Goal: Task Accomplishment & Management: Complete application form

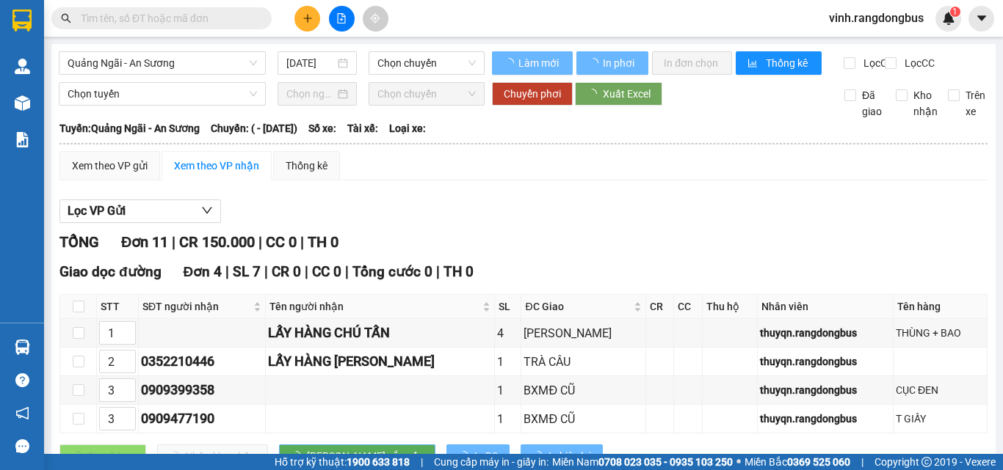
type input "[DATE]"
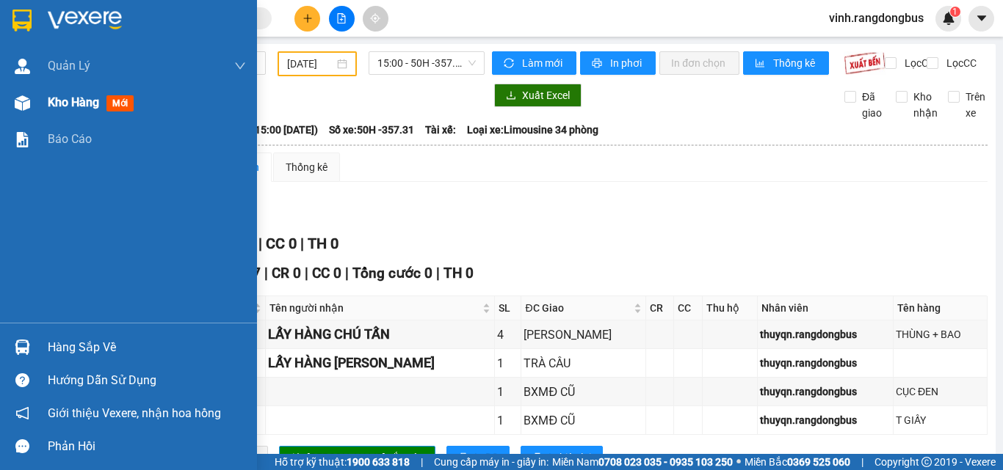
click at [24, 108] on img at bounding box center [22, 102] width 15 height 15
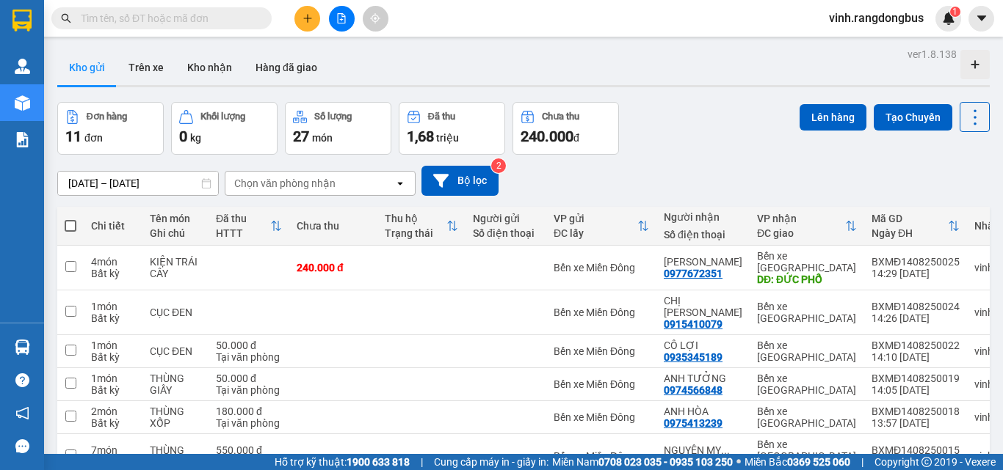
click at [341, 12] on button at bounding box center [342, 19] width 26 height 26
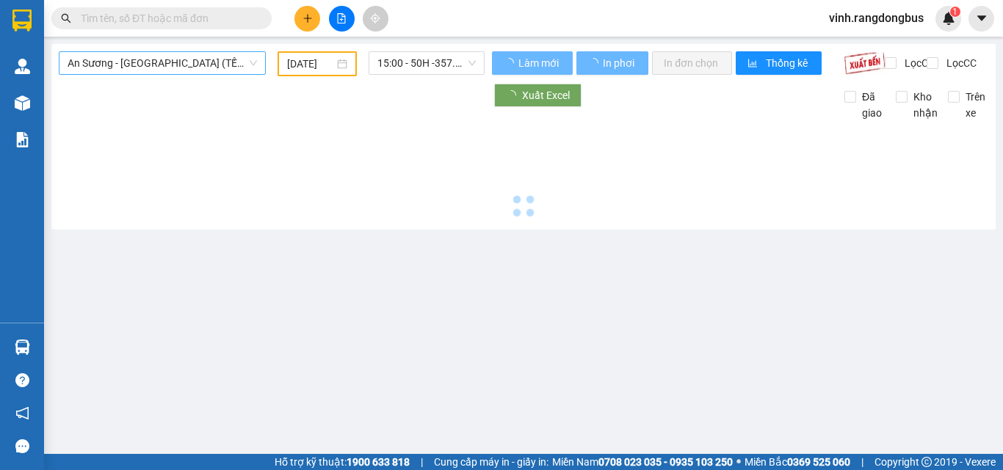
type input "[DATE]"
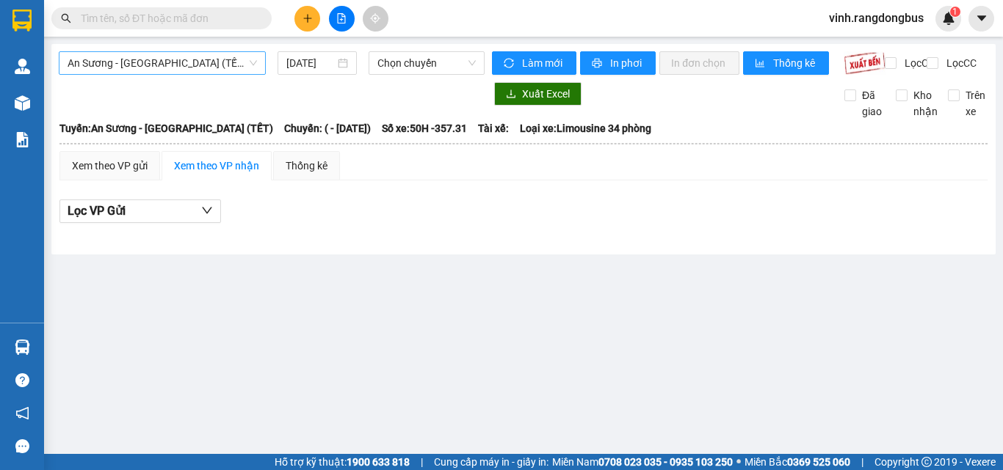
click at [164, 67] on span "An Sương - Quảng Ngãi (TẾT)" at bounding box center [162, 63] width 189 height 22
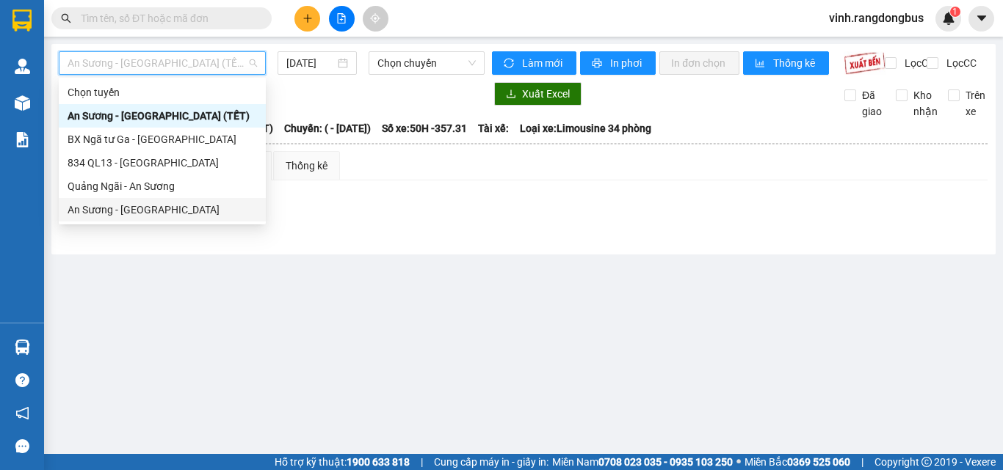
click at [146, 200] on div "An Sương - Quảng Ngãi" at bounding box center [162, 209] width 207 height 23
type input "14/08/2025"
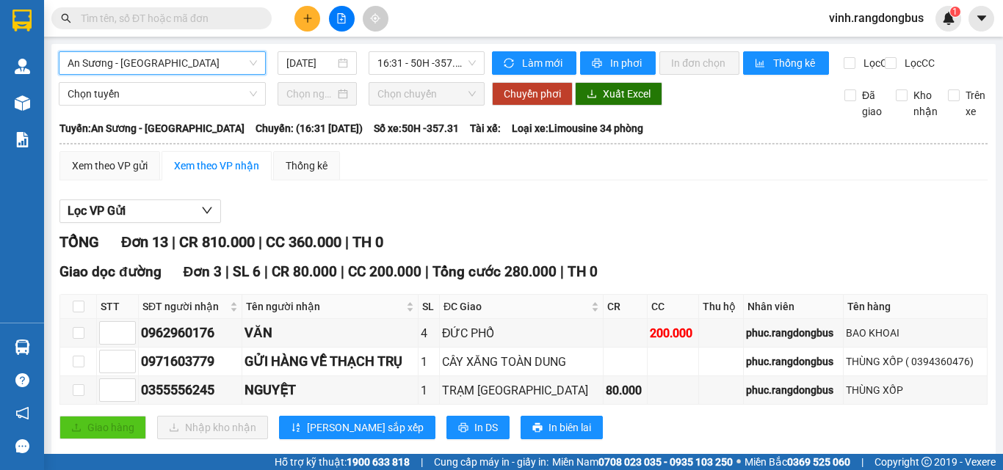
click at [178, 68] on span "An Sương - Quảng Ngãi" at bounding box center [162, 63] width 189 height 22
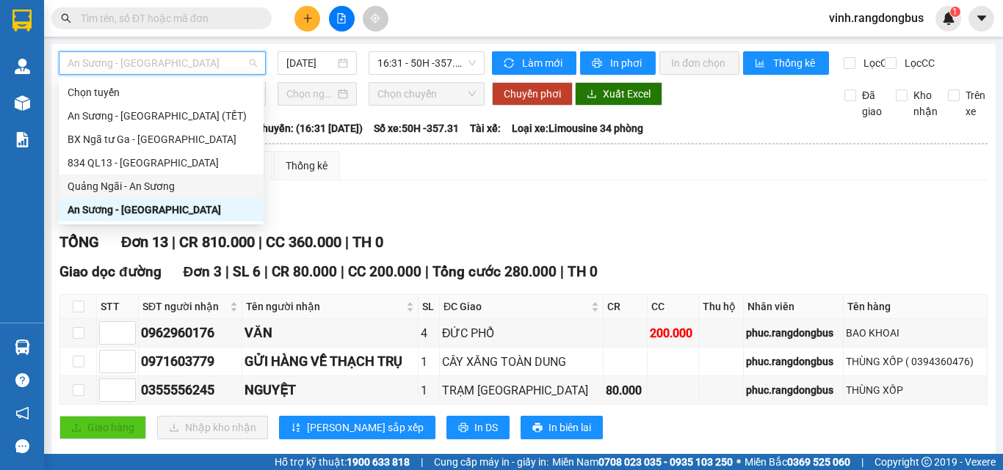
click at [176, 186] on div "Quảng Ngãi - An Sương" at bounding box center [161, 186] width 187 height 16
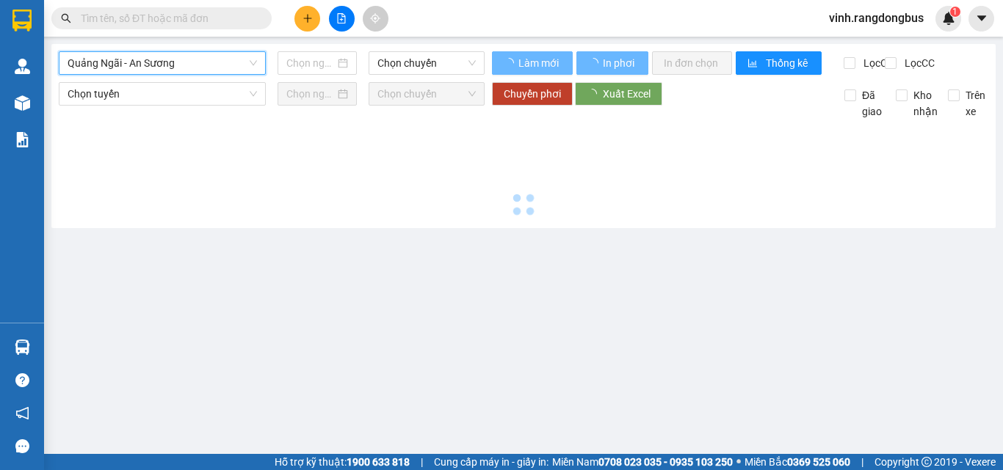
type input "14/08/2025"
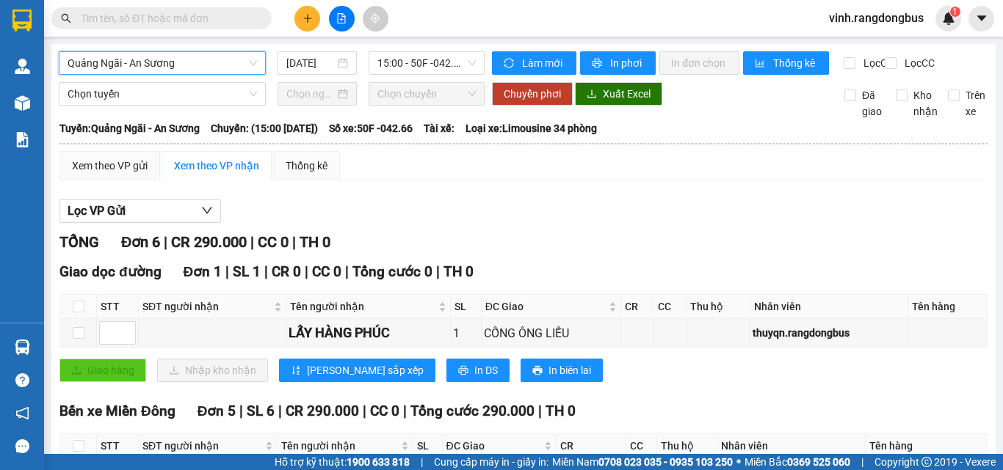
click at [545, 163] on table "Rạng Đông Buslines 0931411579, 0964556579 Bến xe Quảng Ngãi: Kiosk số 3, 2 Trần…" at bounding box center [523, 388] width 929 height 536
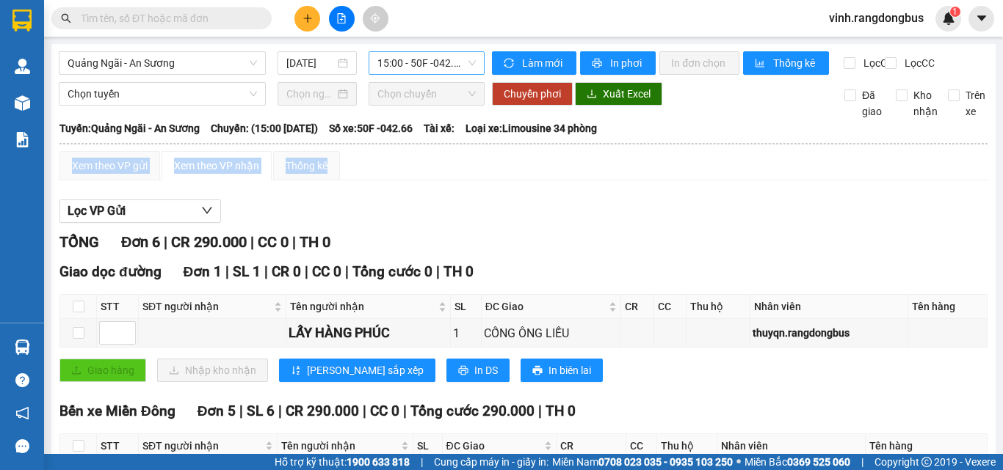
click at [404, 51] on div "15:00 - 50F -042.66" at bounding box center [426, 62] width 116 height 23
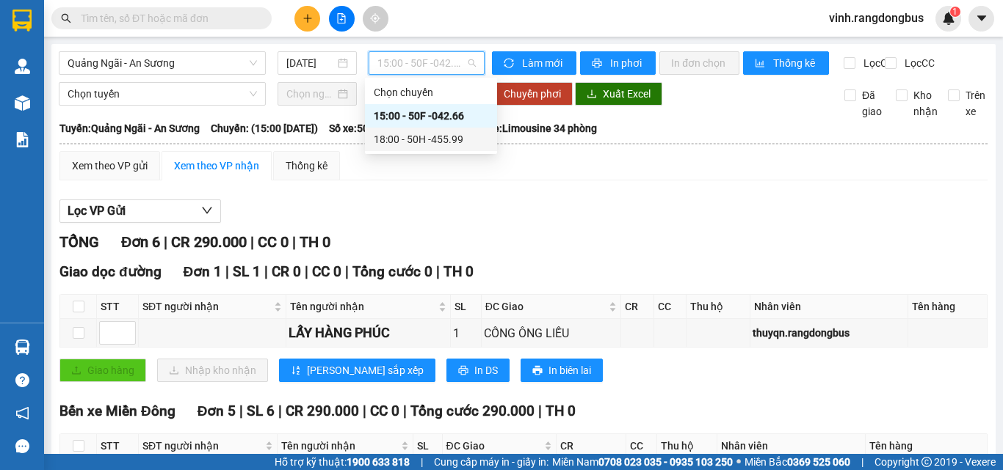
click at [434, 133] on div "18:00 - 50H -455.99" at bounding box center [431, 139] width 114 height 16
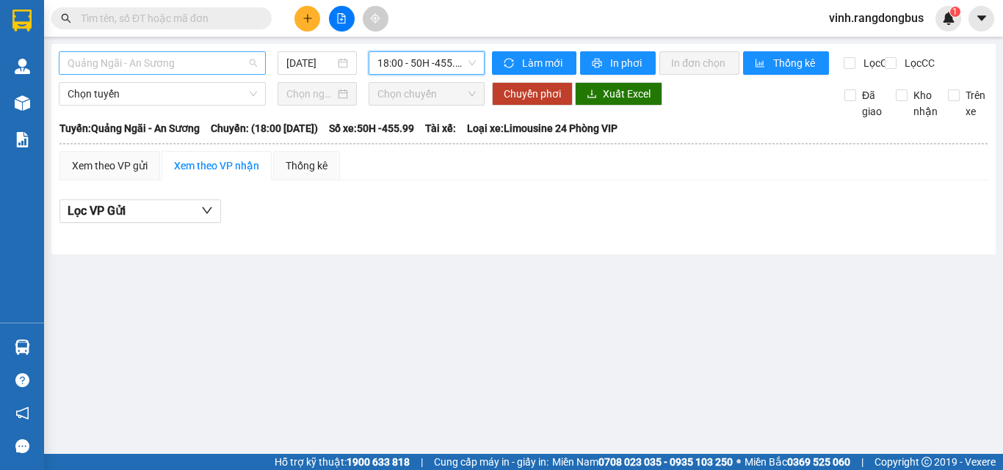
click at [167, 70] on span "Quảng Ngãi - An Sương" at bounding box center [162, 63] width 189 height 22
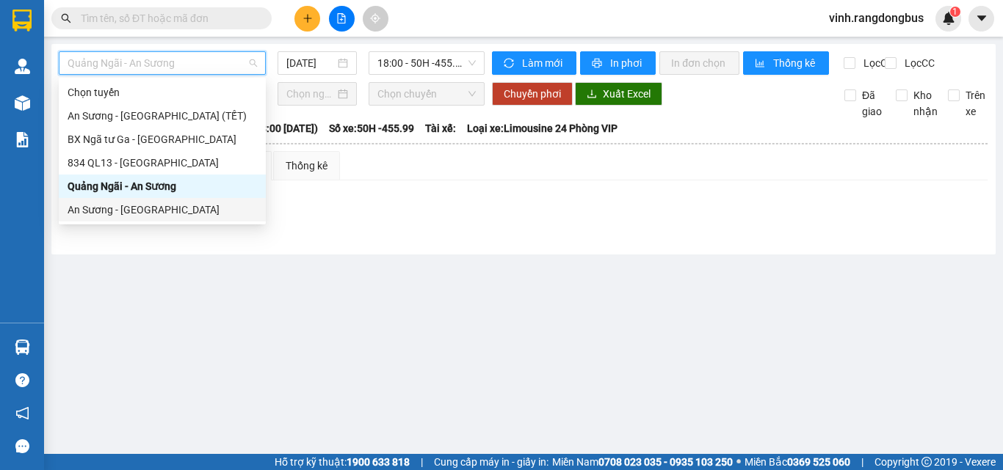
click at [129, 203] on div "An Sương - Quảng Ngãi" at bounding box center [162, 210] width 189 height 16
type input "14/08/2025"
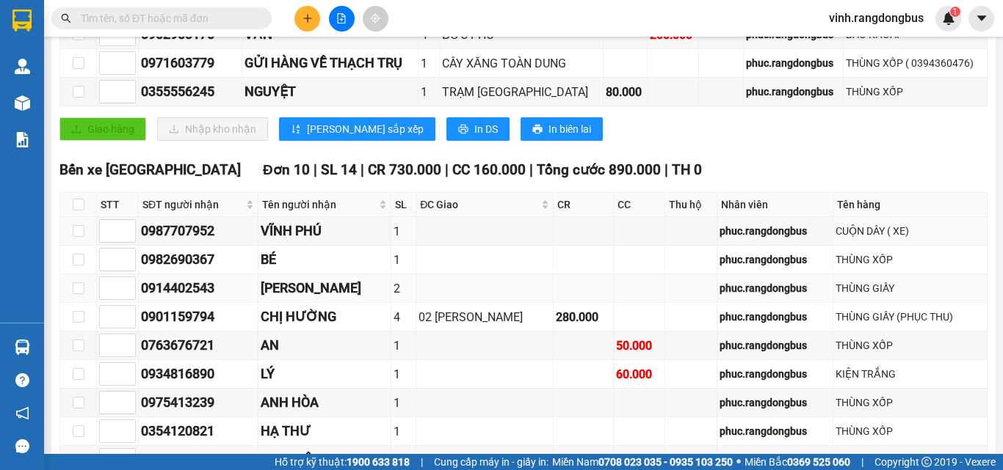
scroll to position [69, 0]
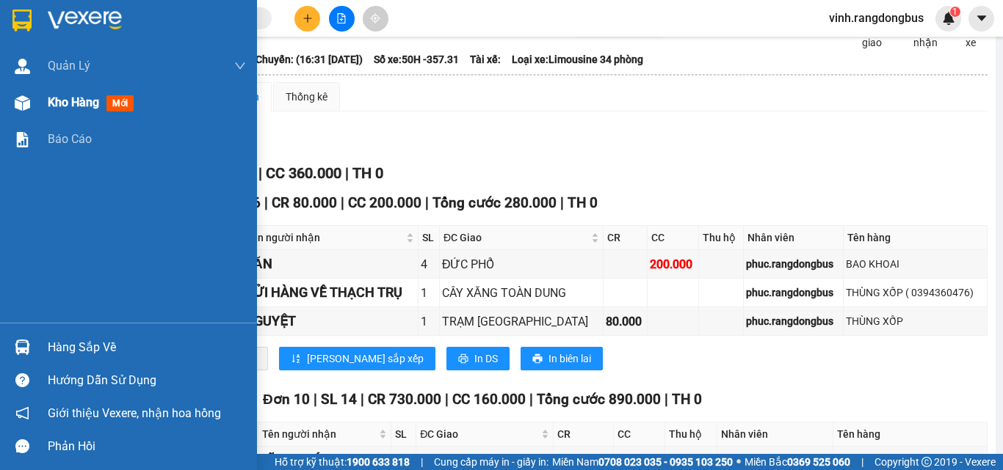
click at [30, 97] on div at bounding box center [23, 103] width 26 height 26
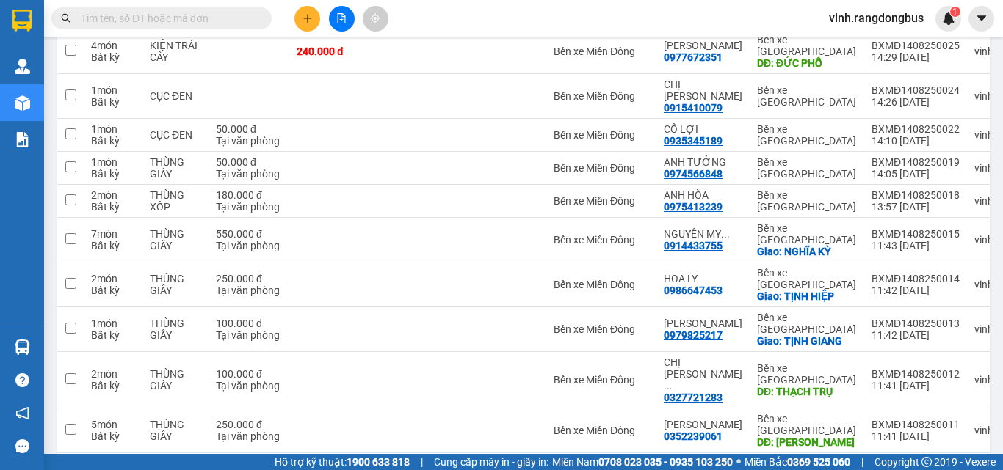
scroll to position [221, 0]
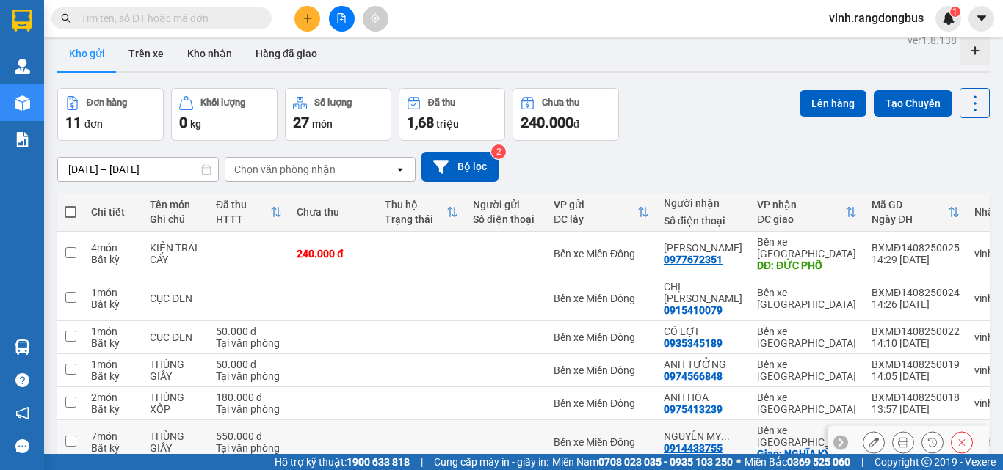
scroll to position [0, 0]
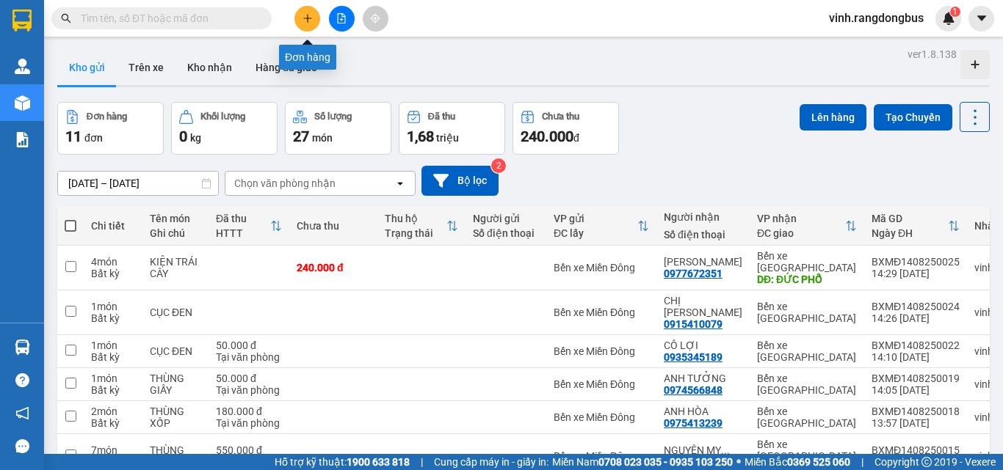
click at [306, 25] on button at bounding box center [307, 19] width 26 height 26
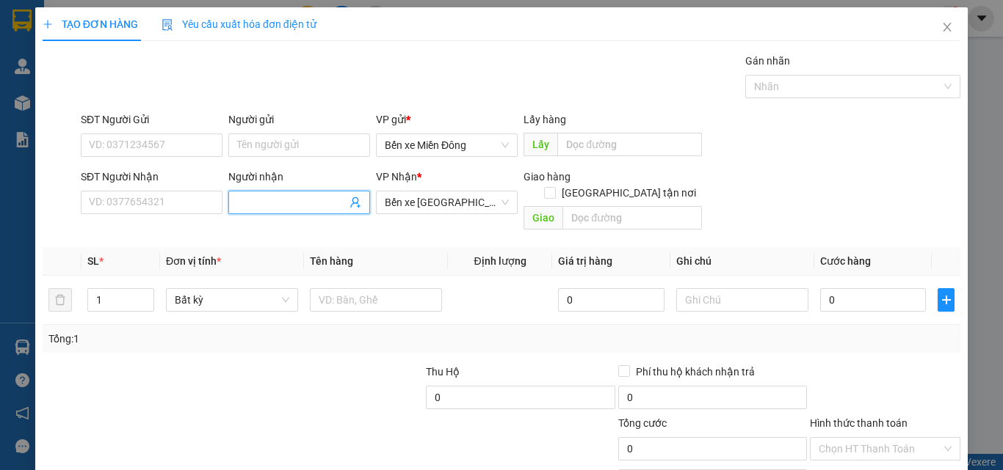
click at [310, 194] on span at bounding box center [299, 202] width 142 height 23
click at [283, 208] on input "duyên" at bounding box center [291, 202] width 109 height 16
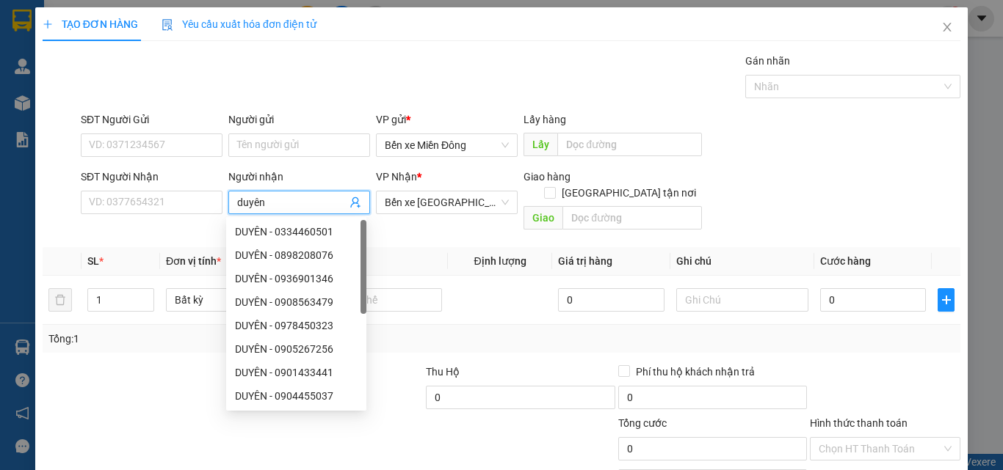
click at [283, 207] on input "duyên" at bounding box center [291, 202] width 109 height 16
type input "DUYÊN"
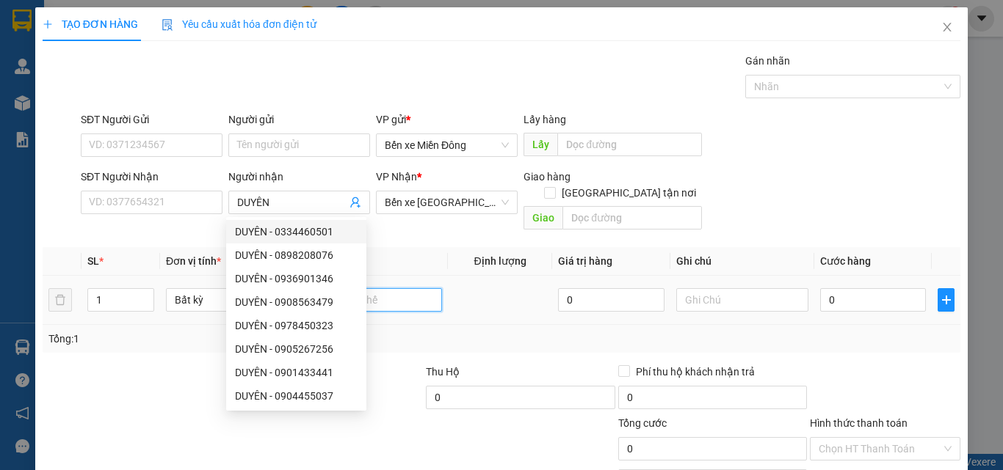
click at [421, 288] on input "text" at bounding box center [376, 299] width 132 height 23
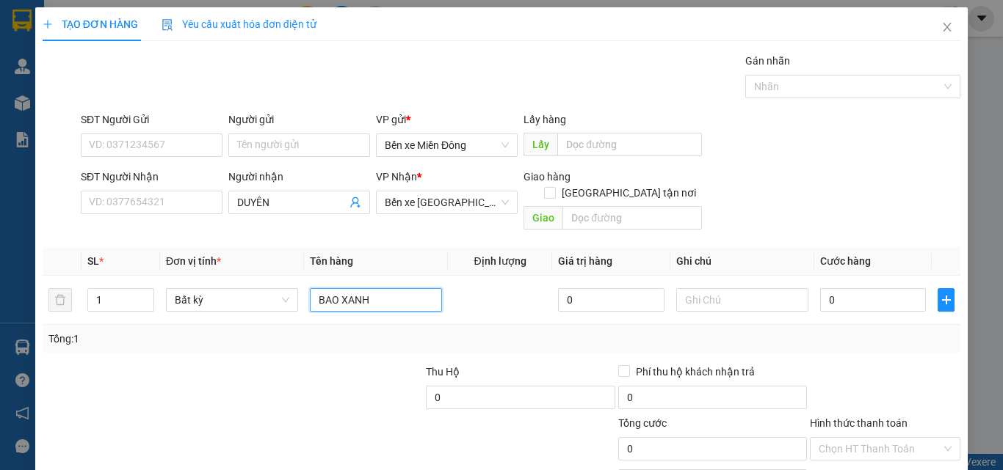
type input "BAO XANH"
drag, startPoint x: 330, startPoint y: 343, endPoint x: 713, endPoint y: 329, distance: 382.7
click at [333, 343] on div "Transit Pickup Surcharge Ids Transit Deliver Surcharge Ids Transit Deliver Surc…" at bounding box center [501, 292] width 917 height 478
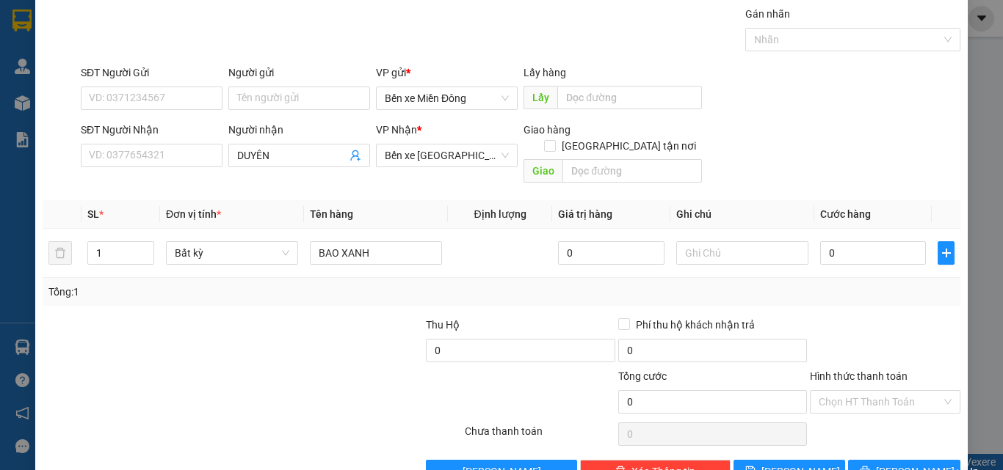
scroll to position [73, 0]
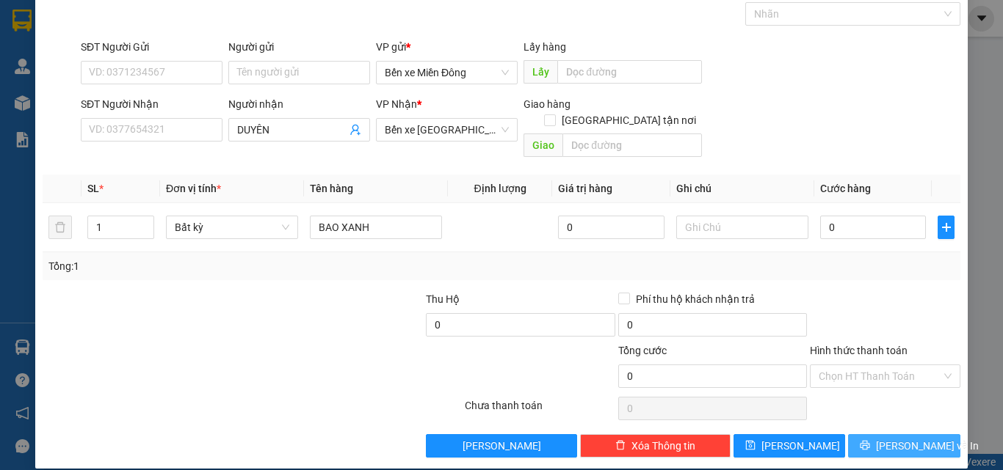
drag, startPoint x: 927, startPoint y: 428, endPoint x: 946, endPoint y: 437, distance: 21.3
click at [933, 434] on button "Lưu và In" at bounding box center [904, 445] width 112 height 23
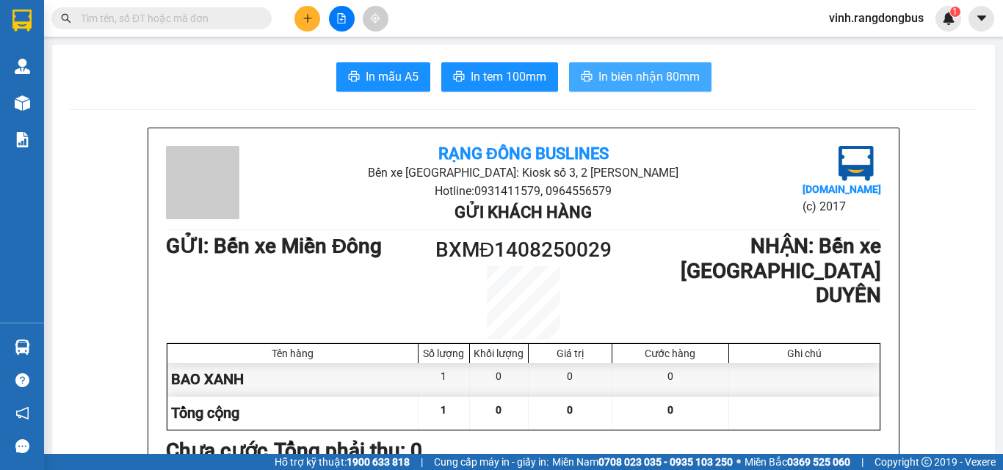
click at [671, 71] on span "In biên nhận 80mm" at bounding box center [648, 77] width 101 height 18
click at [652, 76] on span "In biên nhận 80mm" at bounding box center [648, 77] width 101 height 18
click at [661, 86] on span "In biên nhận 80mm" at bounding box center [648, 77] width 101 height 18
click at [682, 81] on span "In biên nhận 80mm" at bounding box center [648, 77] width 101 height 18
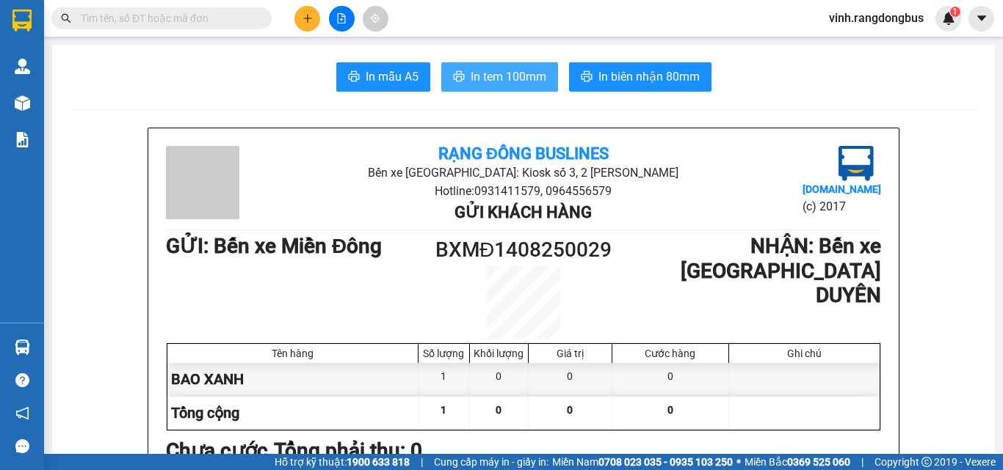
click at [520, 67] on button "In tem 100mm" at bounding box center [499, 76] width 117 height 29
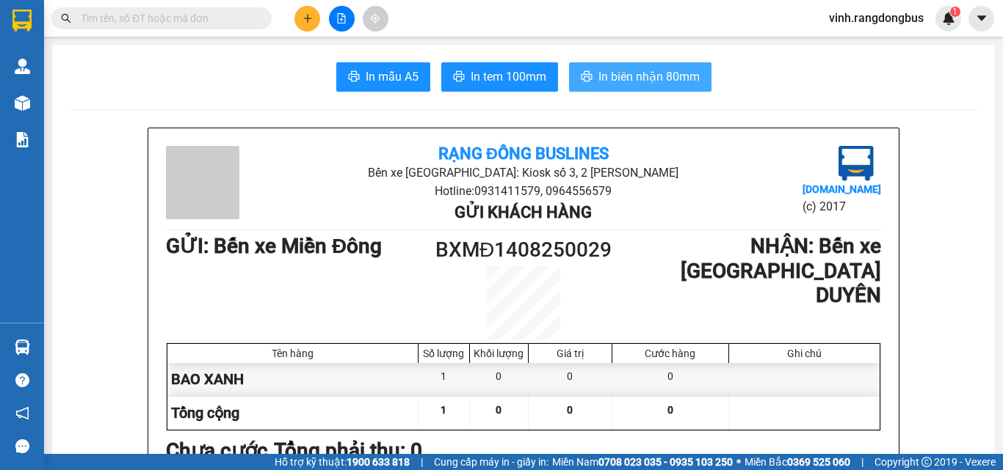
click at [590, 80] on button "In biên nhận 80mm" at bounding box center [640, 76] width 142 height 29
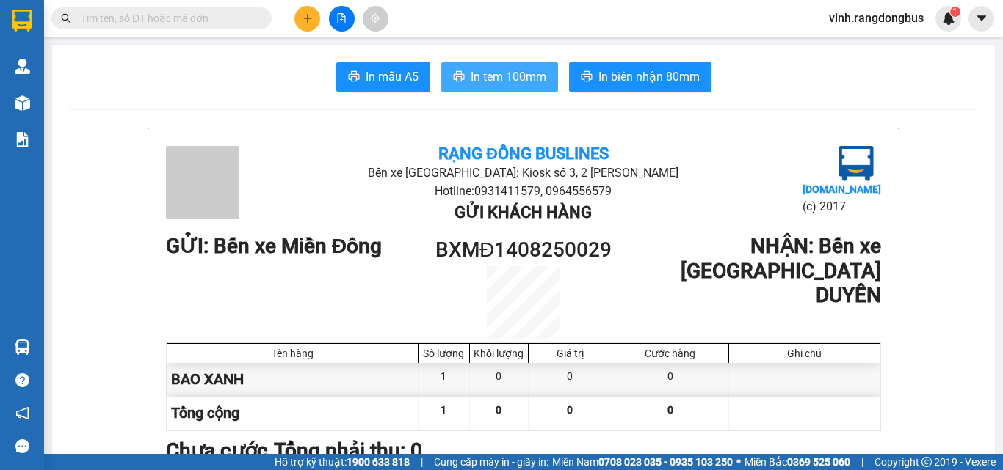
click at [532, 79] on span "In tem 100mm" at bounding box center [508, 77] width 76 height 18
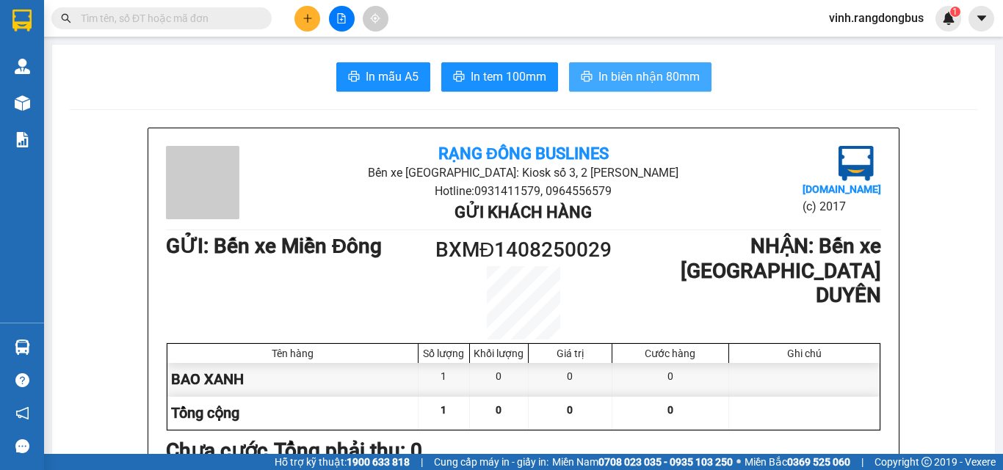
click at [632, 73] on span "In biên nhận 80mm" at bounding box center [648, 77] width 101 height 18
drag, startPoint x: 604, startPoint y: 61, endPoint x: 611, endPoint y: 70, distance: 11.0
click at [611, 70] on span "In biên nhận 80mm" at bounding box center [648, 77] width 101 height 18
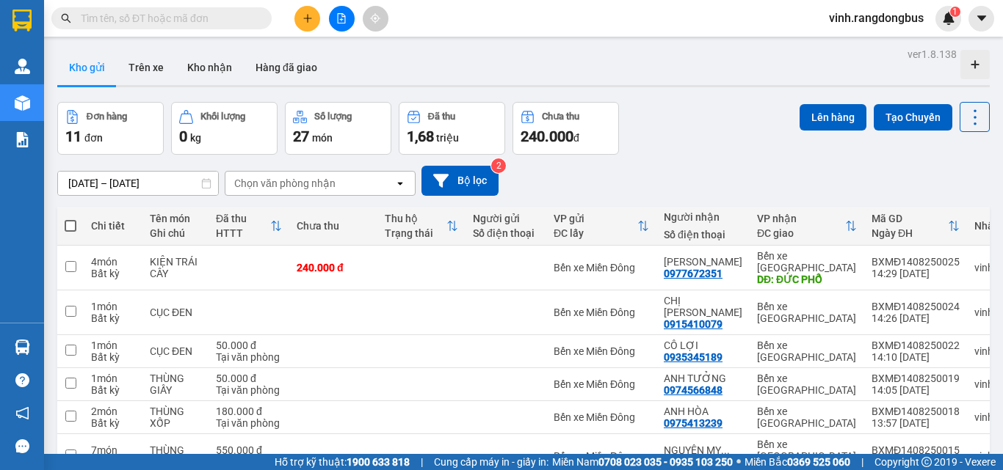
scroll to position [73, 0]
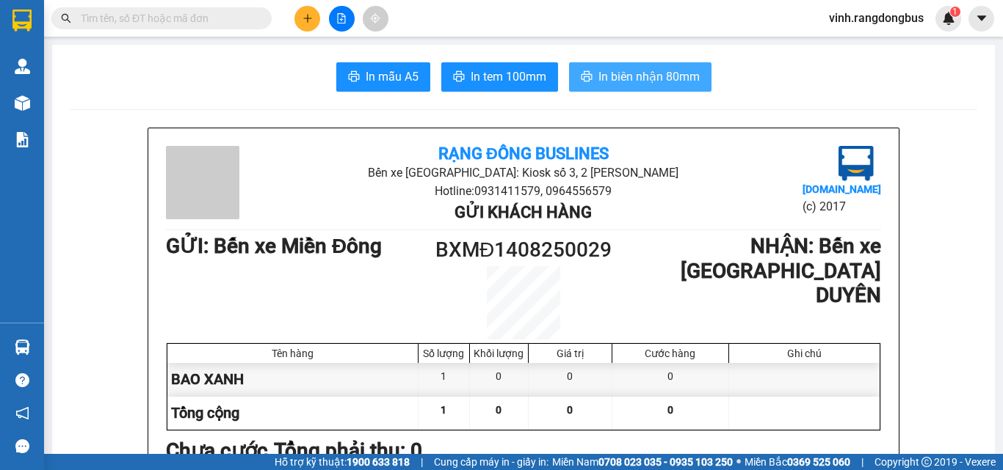
click at [669, 71] on span "In biên nhận 80mm" at bounding box center [648, 77] width 101 height 18
click at [622, 83] on span "In biên nhận 80mm" at bounding box center [648, 77] width 101 height 18
click at [671, 79] on span "In biên nhận 80mm" at bounding box center [648, 77] width 101 height 18
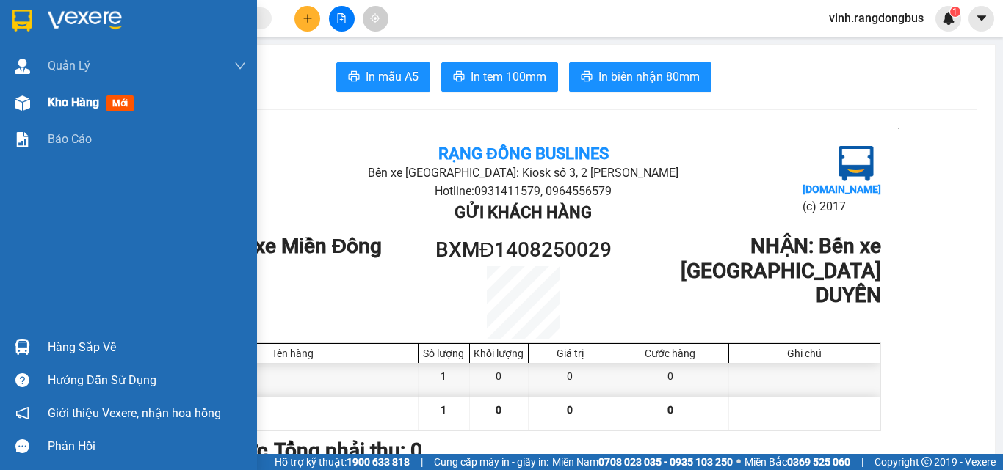
click at [82, 101] on span "Kho hàng" at bounding box center [73, 102] width 51 height 14
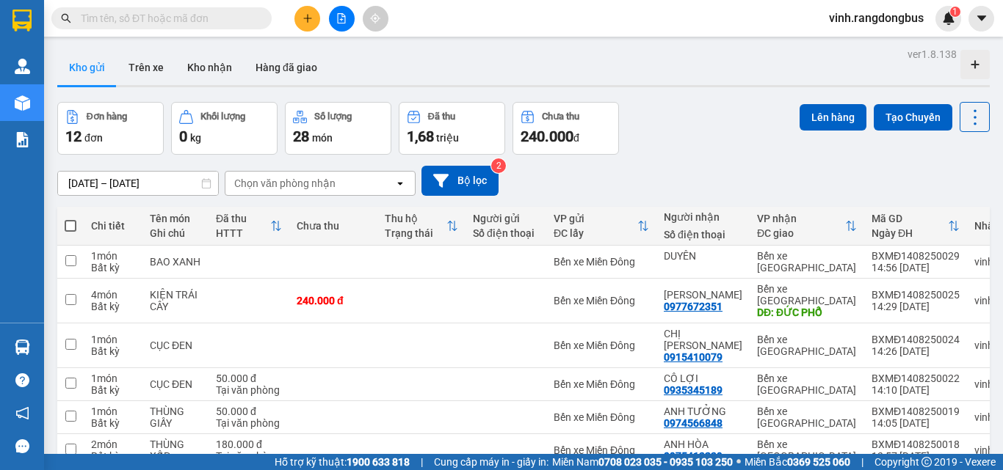
click at [306, 21] on icon "plus" at bounding box center [307, 18] width 10 height 10
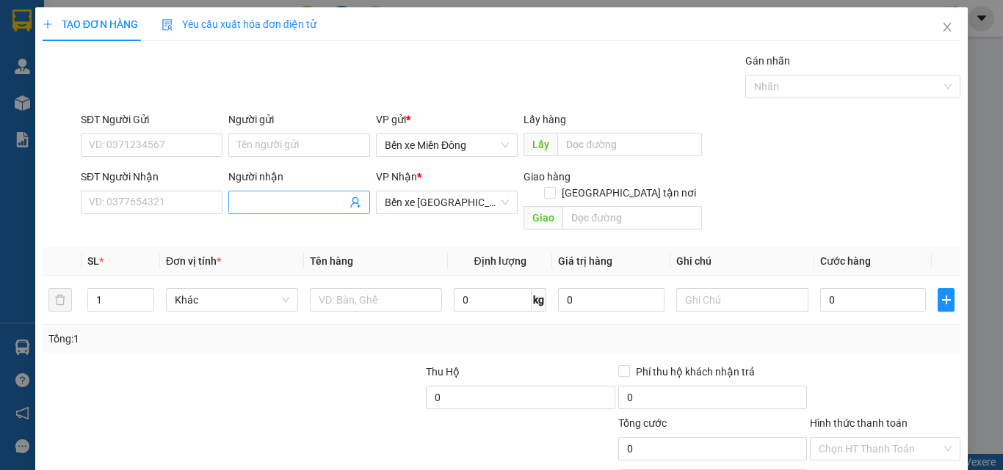
click at [270, 204] on input "Người nhận" at bounding box center [291, 202] width 109 height 16
type input "VINATEX TƯ NGHĨA"
click at [386, 288] on input "text" at bounding box center [376, 299] width 132 height 23
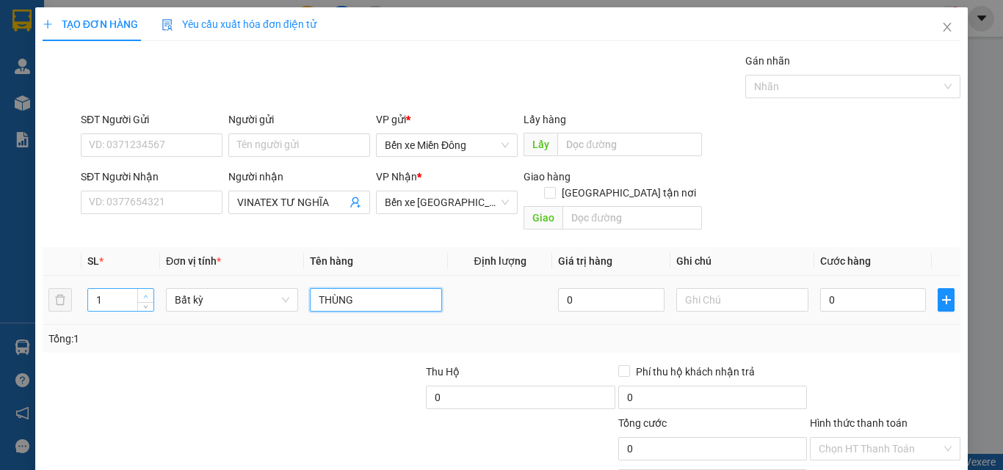
type input "THÙNG"
click at [147, 294] on icon "up" at bounding box center [145, 296] width 5 height 5
type input "2"
click at [155, 364] on div at bounding box center [137, 389] width 192 height 51
click at [863, 288] on input "0" at bounding box center [873, 299] width 106 height 23
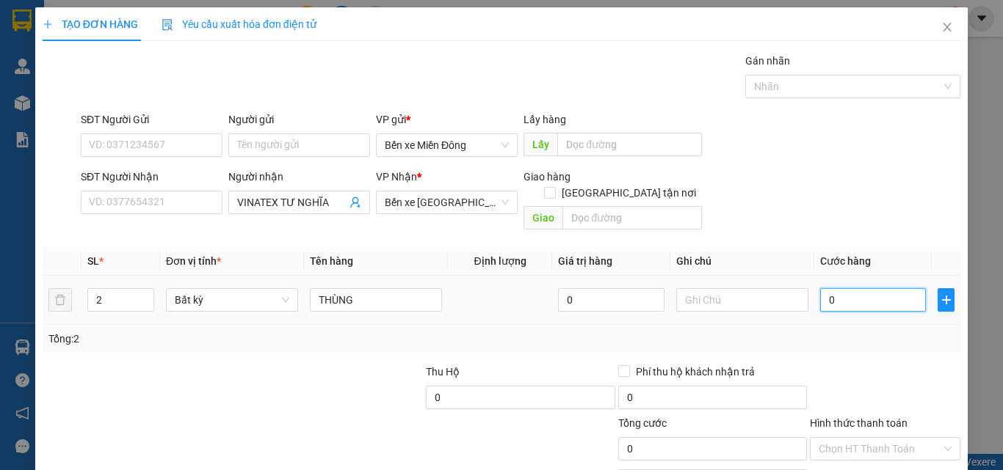
type input "1"
type input "10"
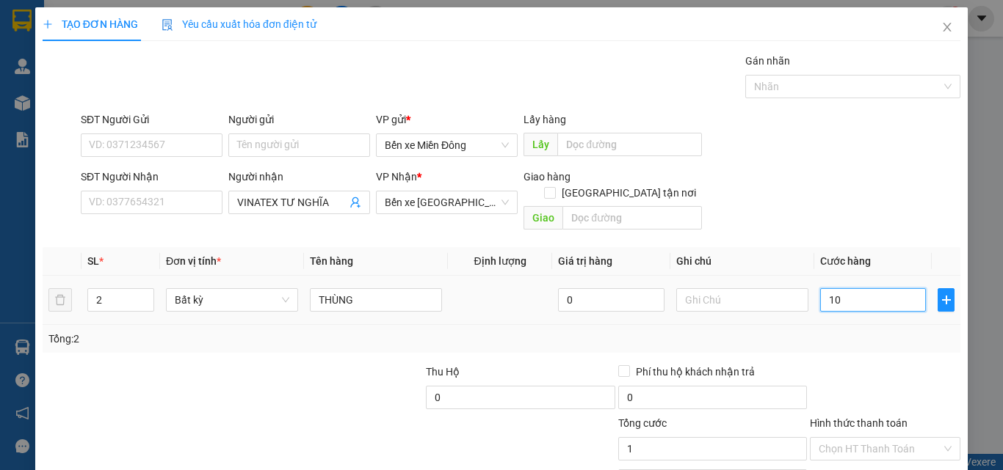
type input "10"
type input "100"
click at [505, 307] on td at bounding box center [500, 300] width 104 height 49
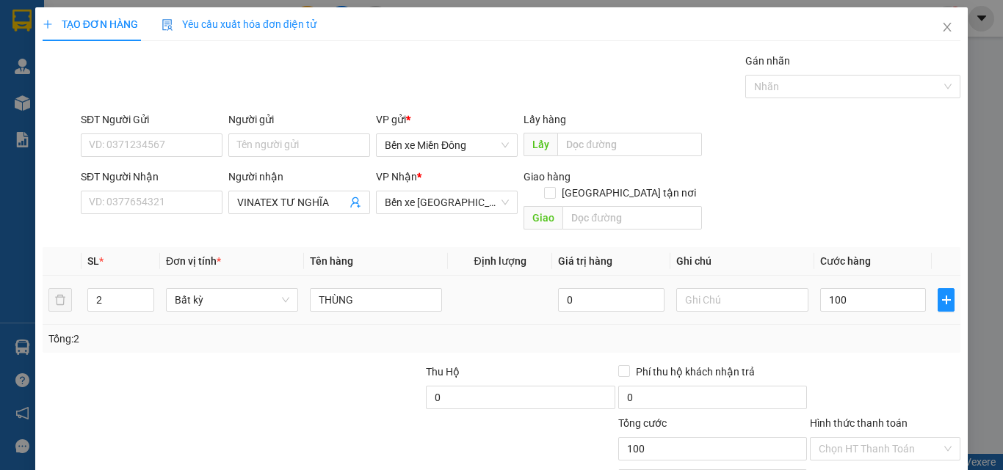
type input "100.000"
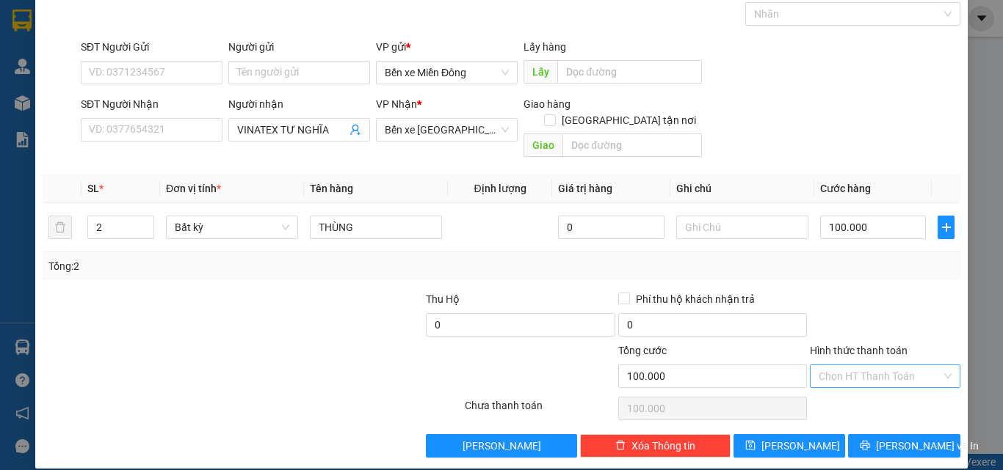
click at [885, 366] on input "Hình thức thanh toán" at bounding box center [879, 376] width 123 height 22
click at [879, 382] on div "Tại văn phòng" at bounding box center [875, 390] width 131 height 16
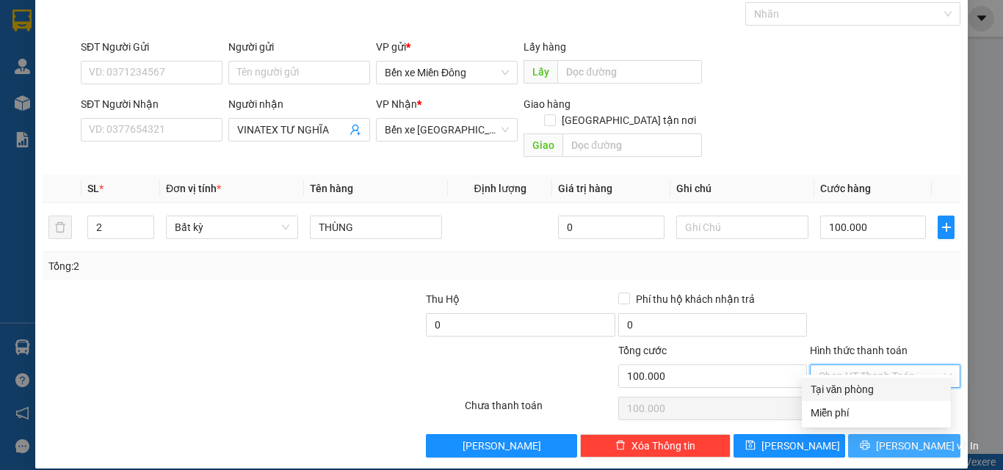
type input "0"
click at [900, 438] on span "Lưu và In" at bounding box center [927, 446] width 103 height 16
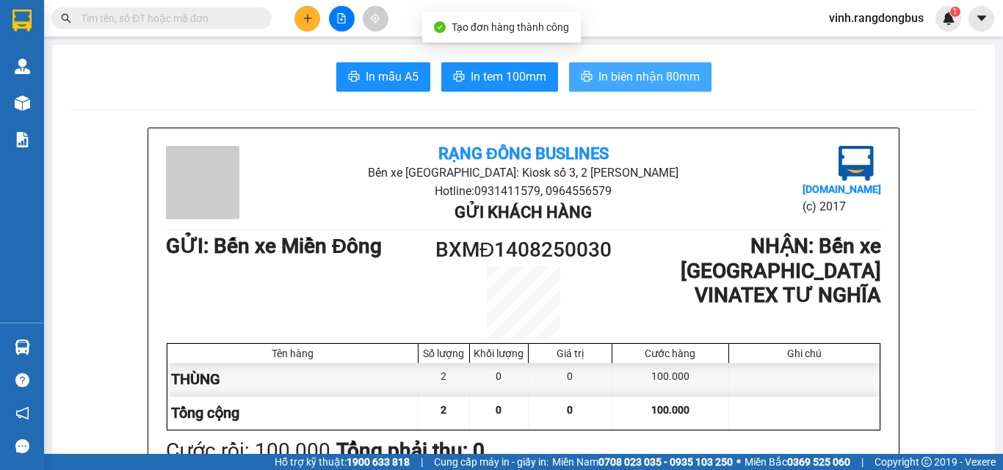
click at [651, 76] on span "In biên nhận 80mm" at bounding box center [648, 77] width 101 height 18
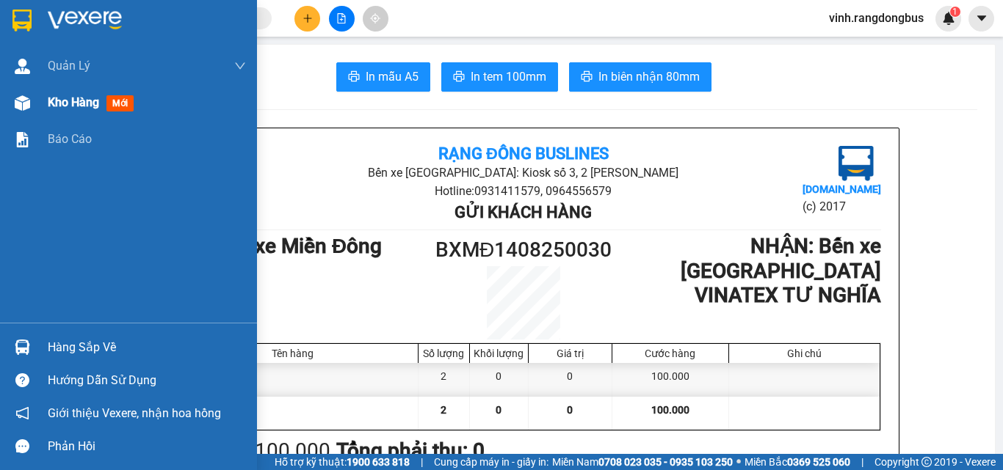
click at [25, 94] on div at bounding box center [23, 103] width 26 height 26
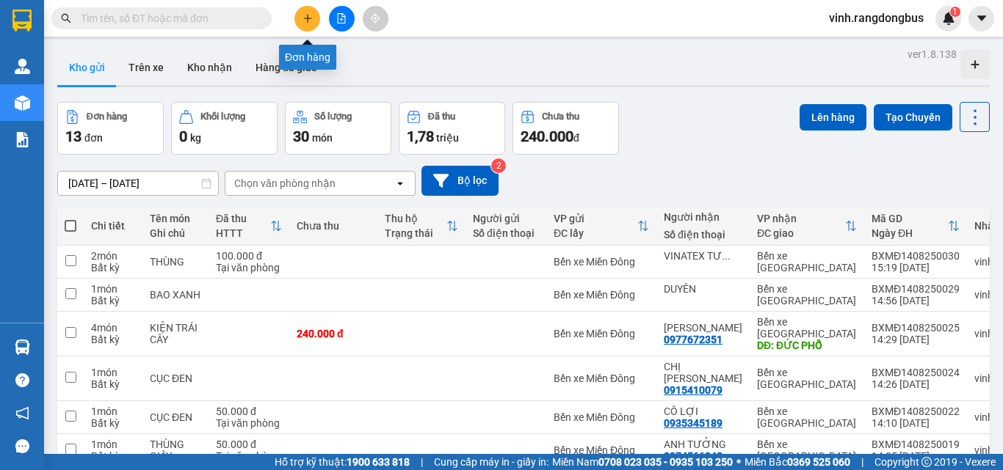
click at [309, 14] on icon "plus" at bounding box center [307, 18] width 10 height 10
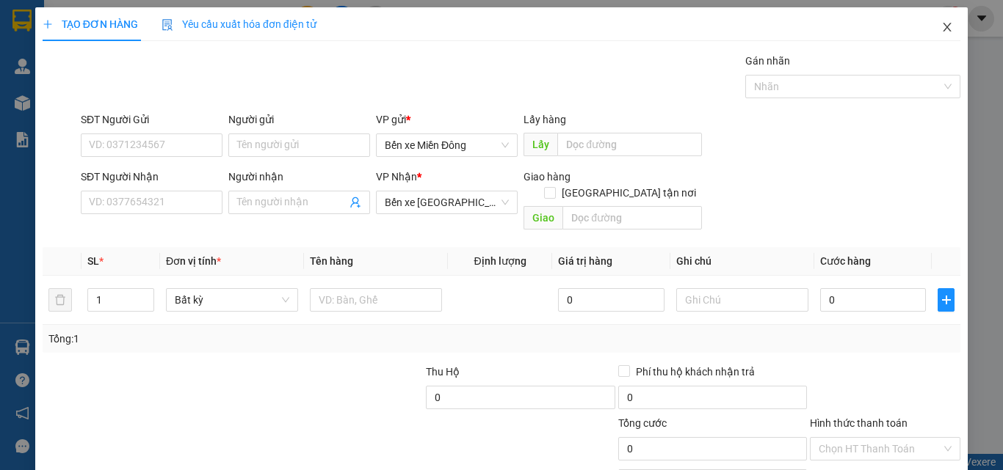
click at [941, 26] on icon "close" at bounding box center [947, 27] width 12 height 12
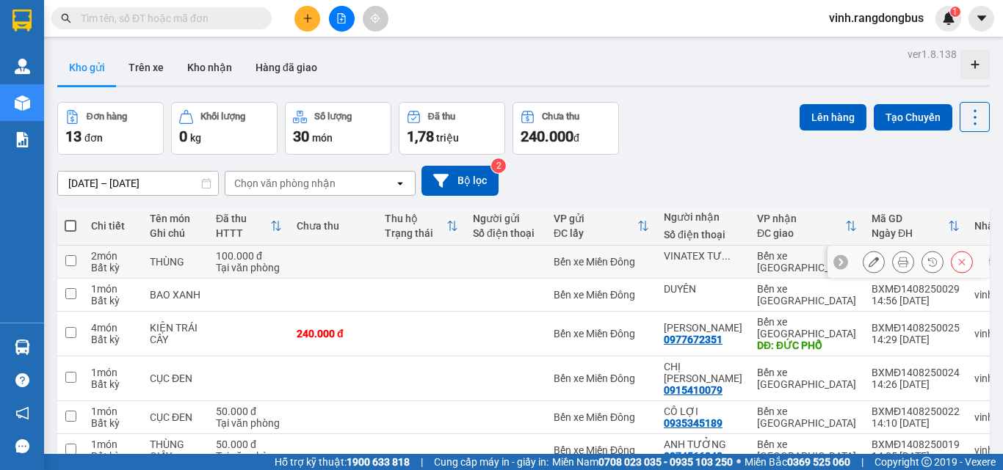
click at [868, 264] on icon at bounding box center [873, 262] width 10 height 10
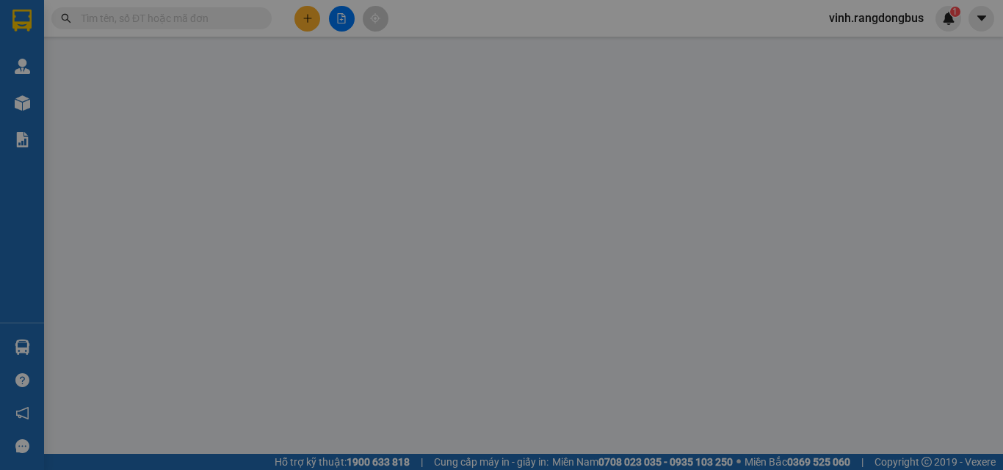
type input "VINATEX TƯ NGHĨA"
type input "100.000"
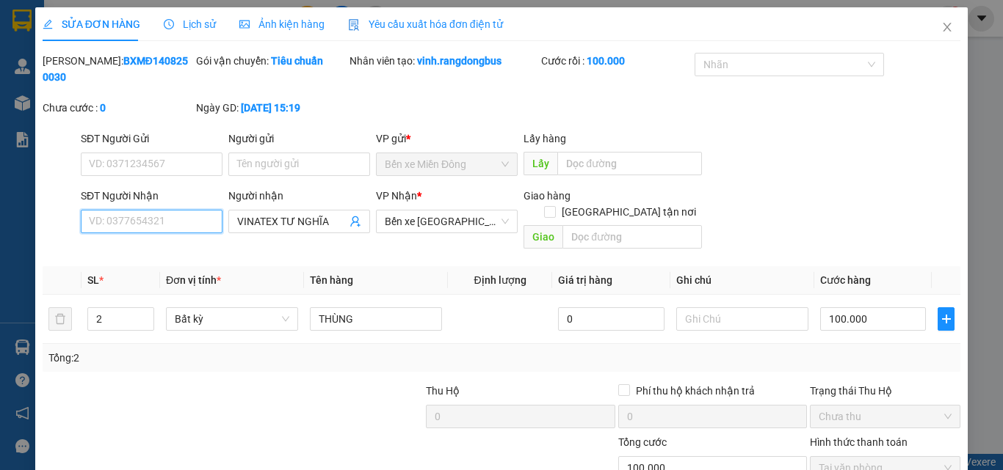
click at [169, 210] on input "SĐT Người Nhận" at bounding box center [152, 221] width 142 height 23
click at [173, 210] on input "3534" at bounding box center [152, 221] width 142 height 23
type input "3534"
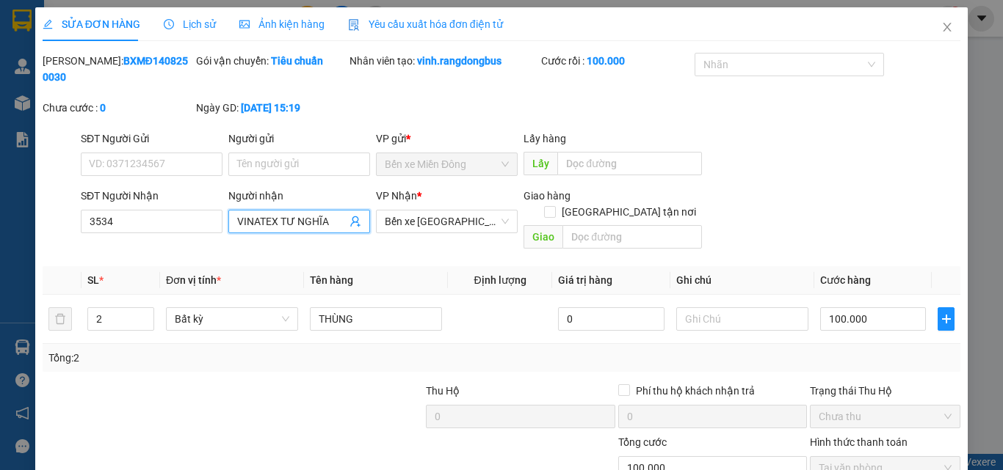
click at [338, 214] on input "VINATEX TƯ NGHĨA" at bounding box center [291, 222] width 109 height 16
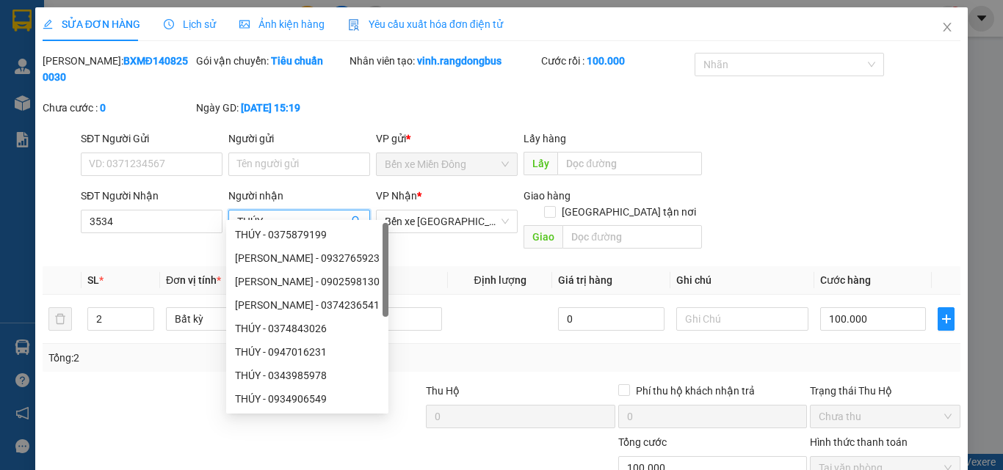
type input "THÚY V"
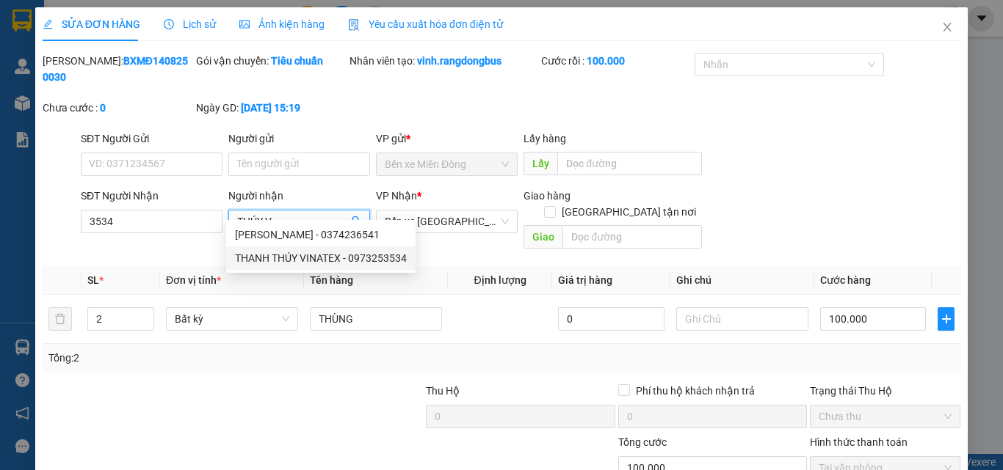
click at [308, 258] on div "THANH THÚY VINATEX - 0973253534" at bounding box center [321, 258] width 172 height 16
type input "0973253534"
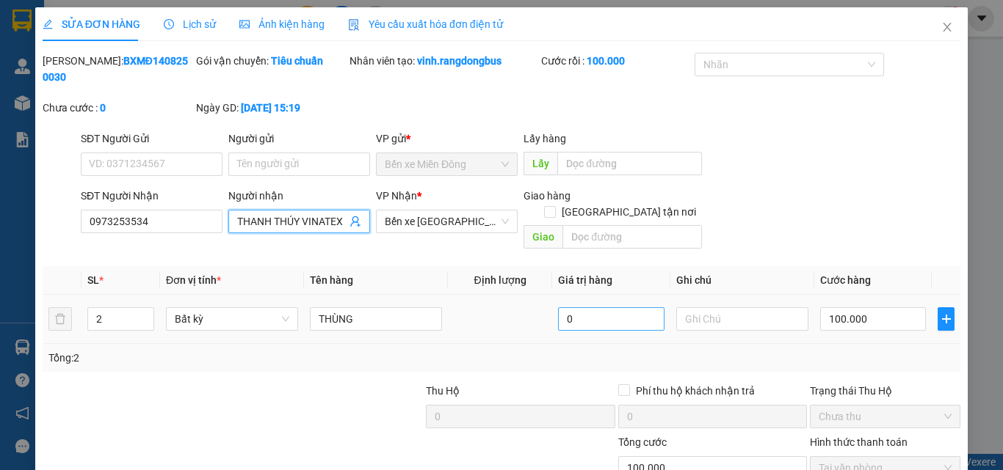
scroll to position [76, 0]
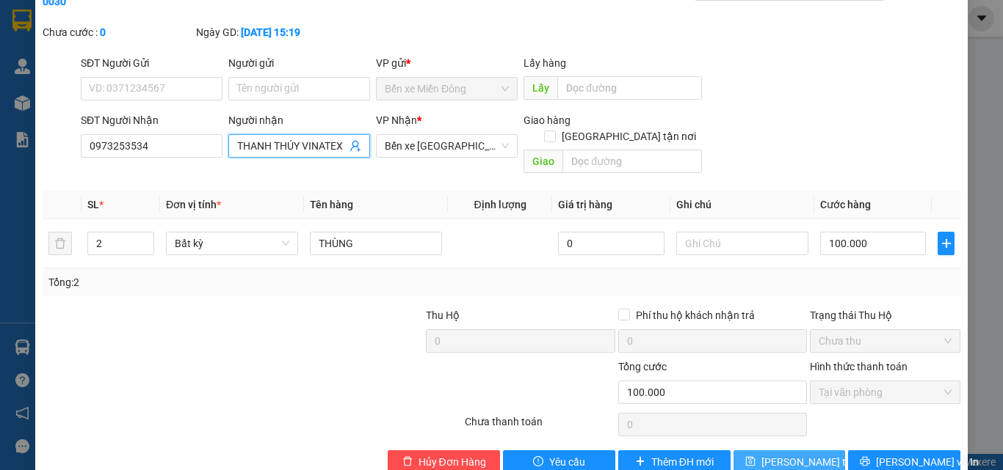
type input "THANH THÚY VINATEX"
click at [771, 454] on span "Lưu thay đổi" at bounding box center [819, 462] width 117 height 16
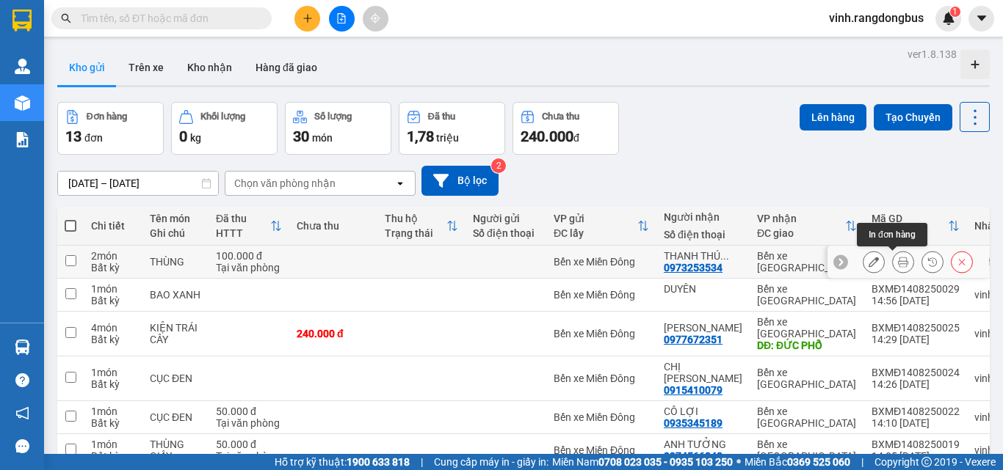
click at [898, 259] on button at bounding box center [902, 263] width 21 height 26
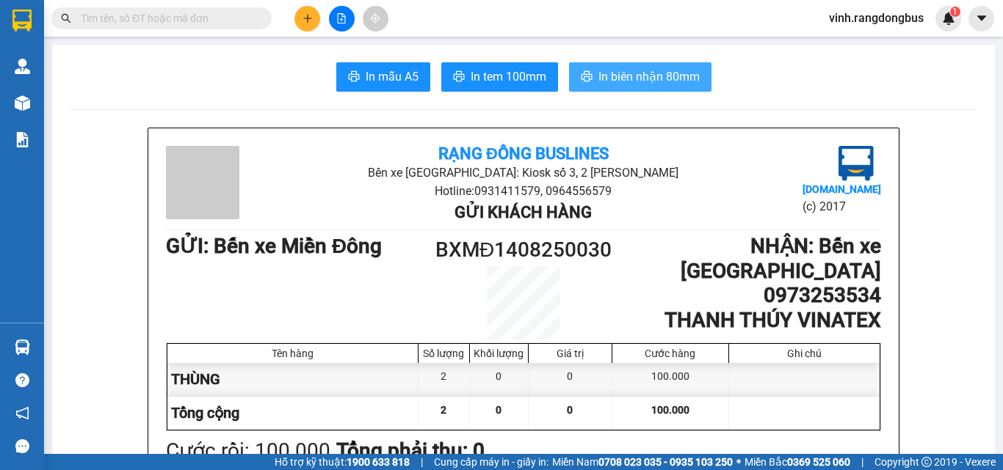
click at [668, 84] on span "In biên nhận 80mm" at bounding box center [648, 77] width 101 height 18
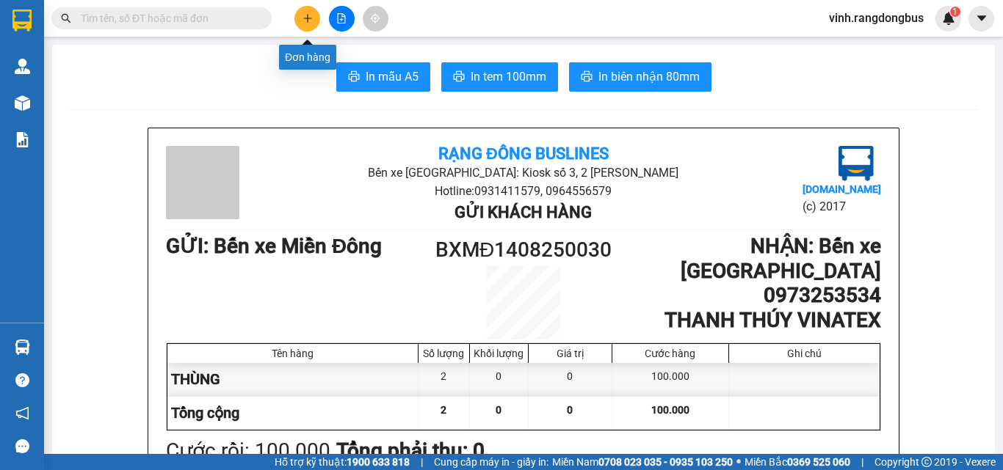
click at [309, 20] on icon "plus" at bounding box center [307, 18] width 10 height 10
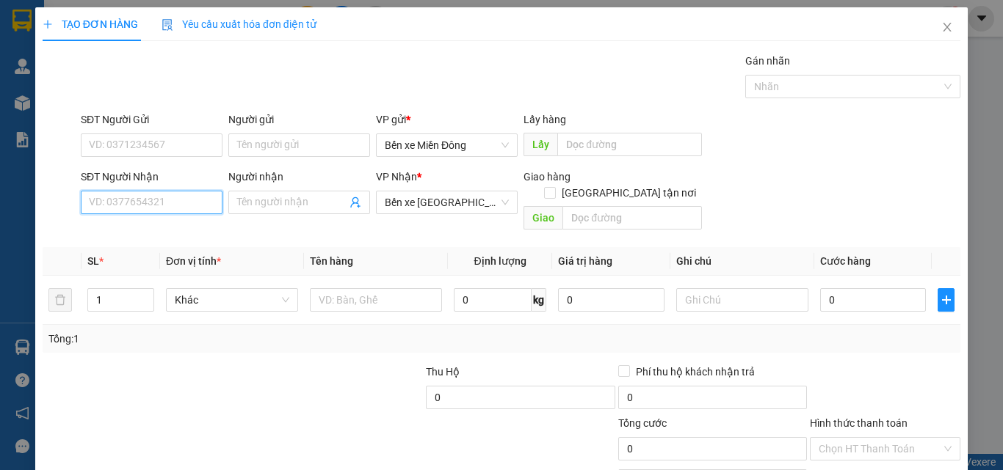
click at [178, 198] on input "SĐT Người Nhận" at bounding box center [152, 202] width 142 height 23
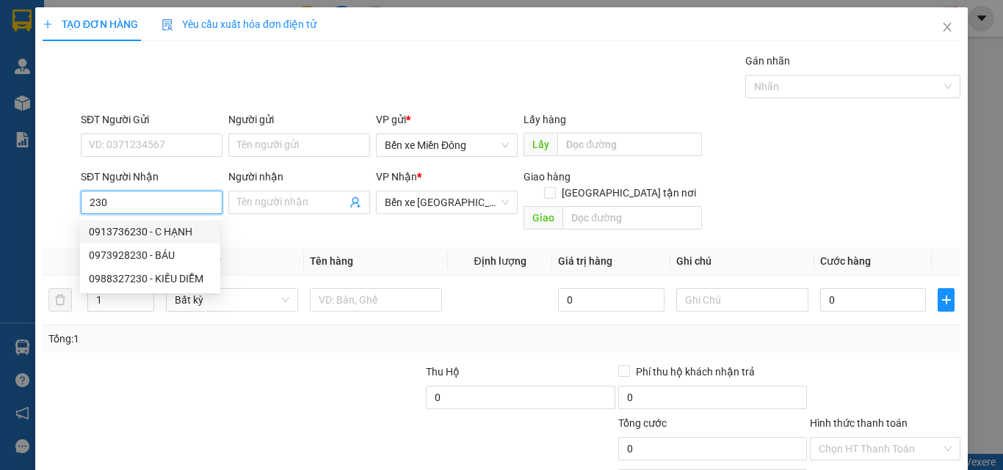
click at [168, 231] on div "0913736230 - C HẠNH" at bounding box center [150, 232] width 123 height 16
type input "0913736230"
type input "C HẠNH"
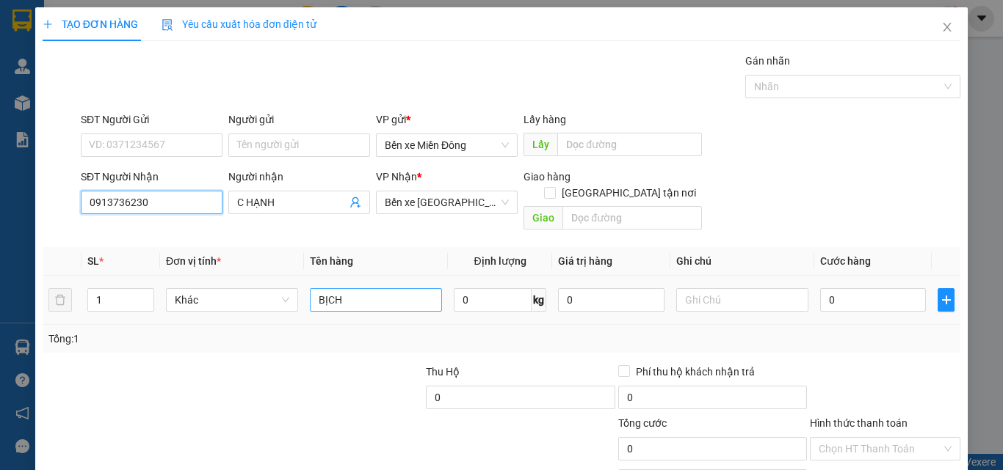
type input "0913736230"
click at [395, 288] on input "BỊCH" at bounding box center [376, 299] width 132 height 23
type input "B"
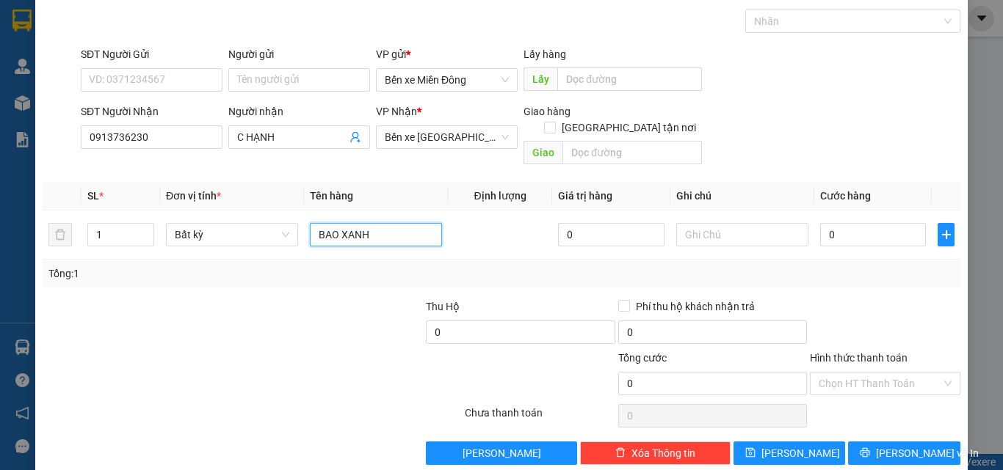
scroll to position [73, 0]
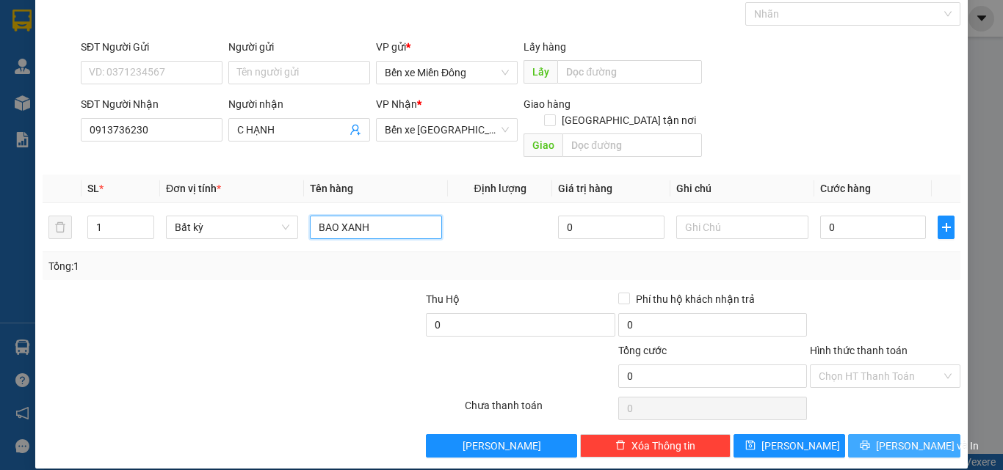
type input "BAO XANH"
click at [902, 438] on span "Lưu và In" at bounding box center [927, 446] width 103 height 16
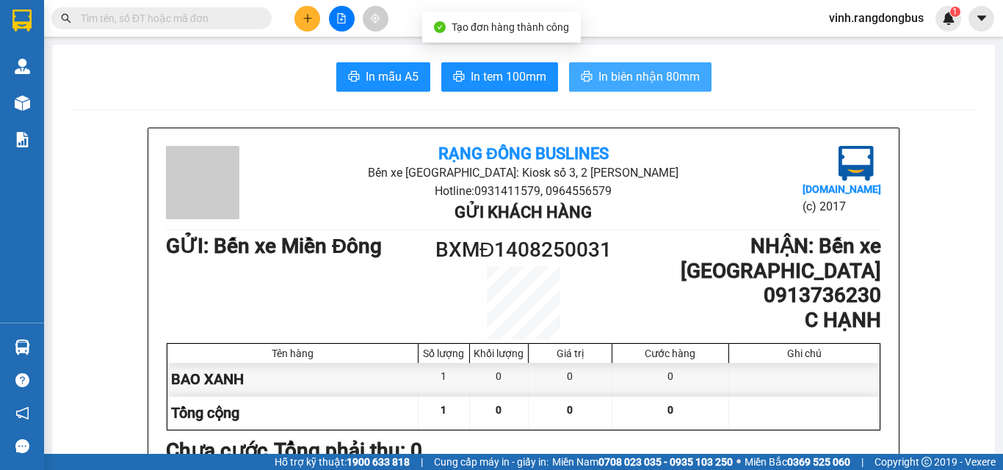
click at [637, 70] on span "In biên nhận 80mm" at bounding box center [648, 77] width 101 height 18
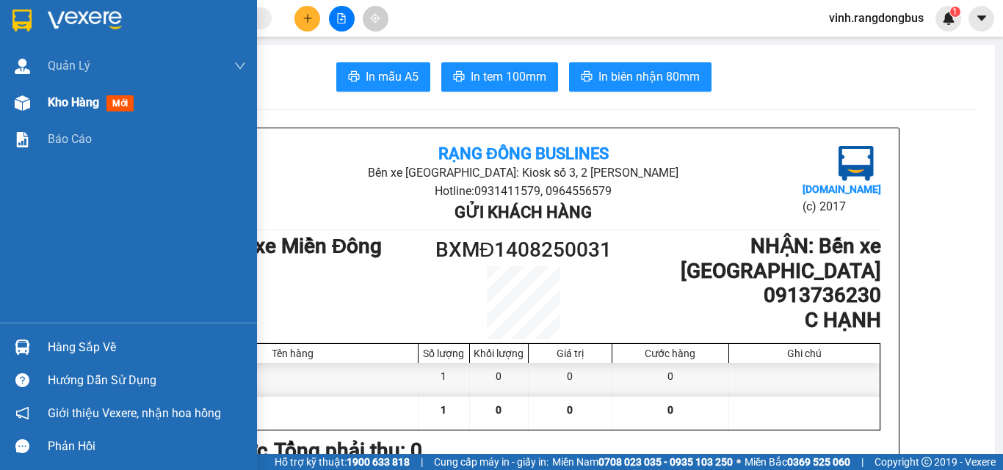
click at [67, 106] on span "Kho hàng" at bounding box center [73, 102] width 51 height 14
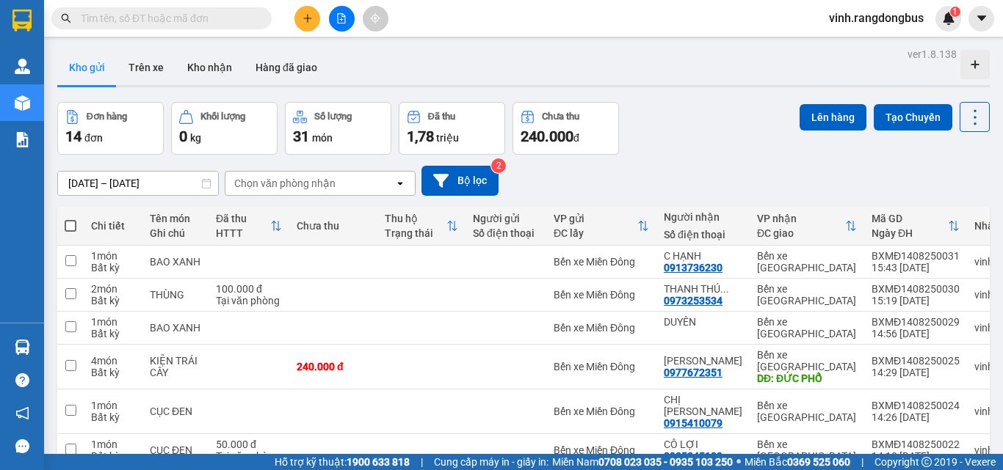
click at [343, 12] on button at bounding box center [342, 19] width 26 height 26
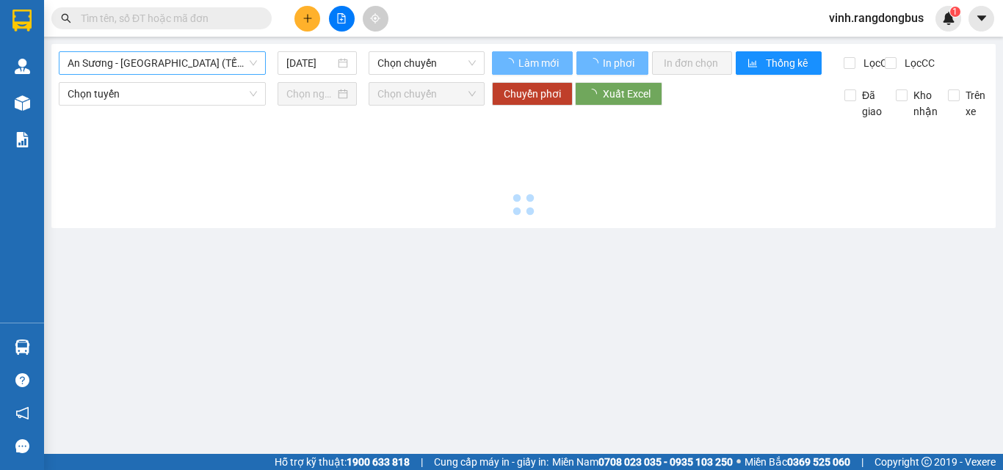
click at [152, 66] on span "An Sương - Quảng Ngãi (TẾT)" at bounding box center [162, 63] width 189 height 22
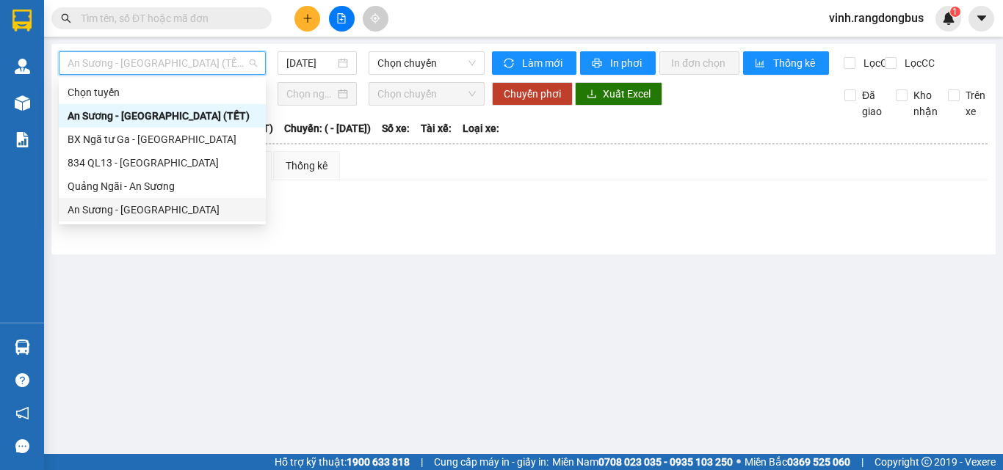
click at [137, 212] on div "An Sương - Quảng Ngãi" at bounding box center [162, 210] width 189 height 16
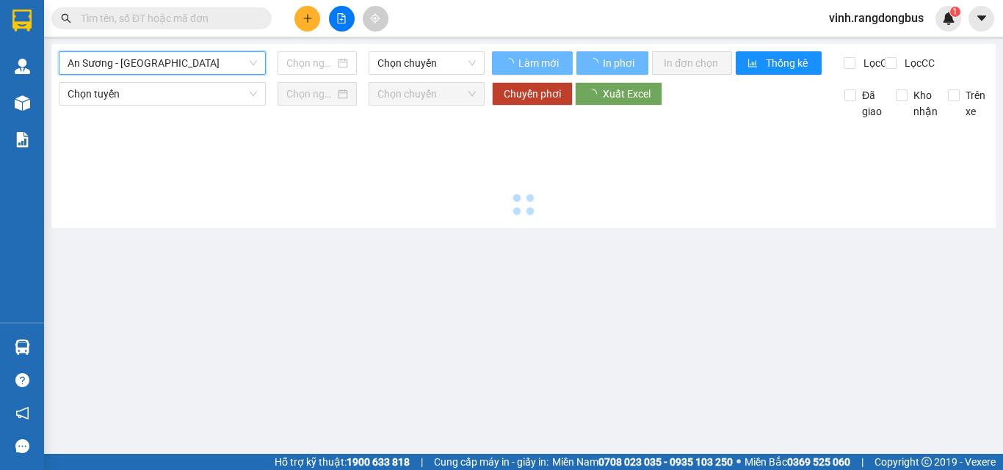
type input "14/08/2025"
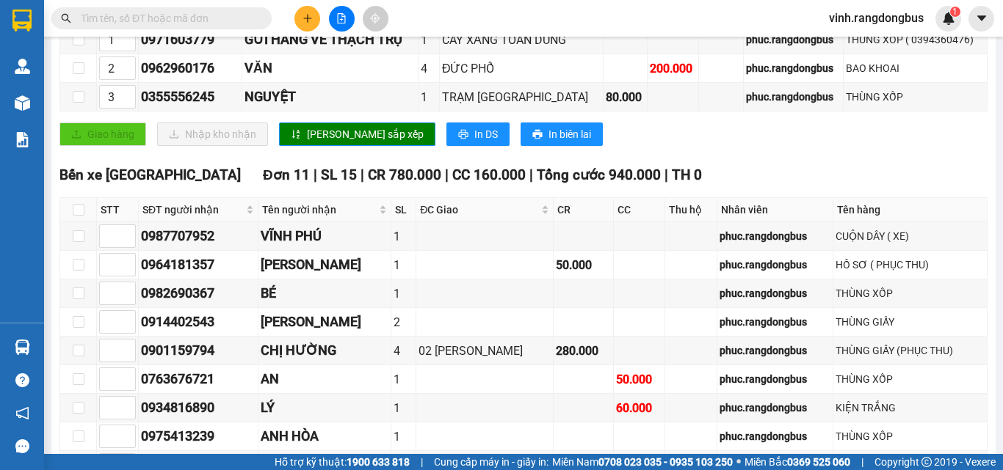
scroll to position [73, 0]
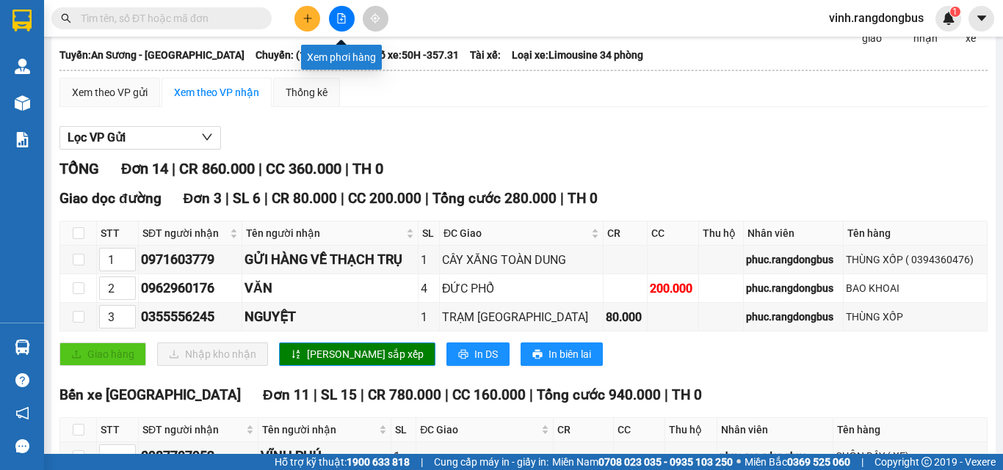
click at [348, 21] on button at bounding box center [342, 19] width 26 height 26
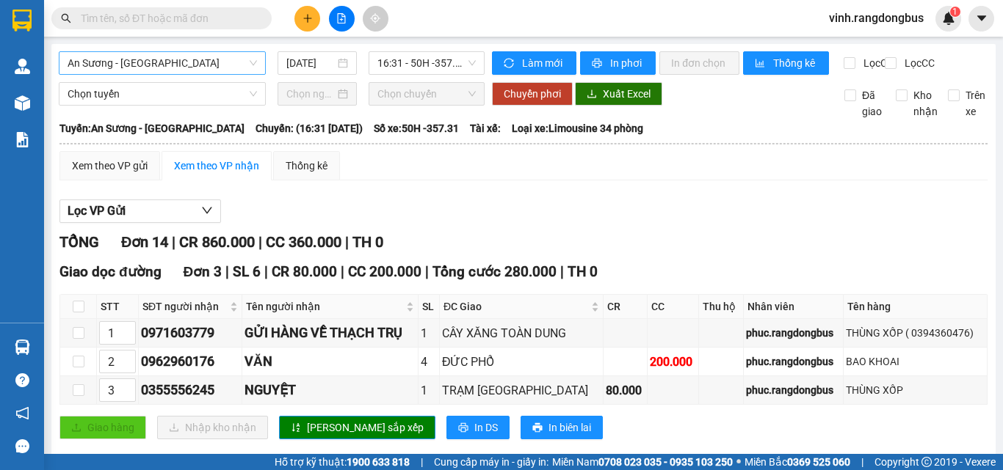
click at [196, 65] on span "An Sương - Quảng Ngãi" at bounding box center [162, 63] width 189 height 22
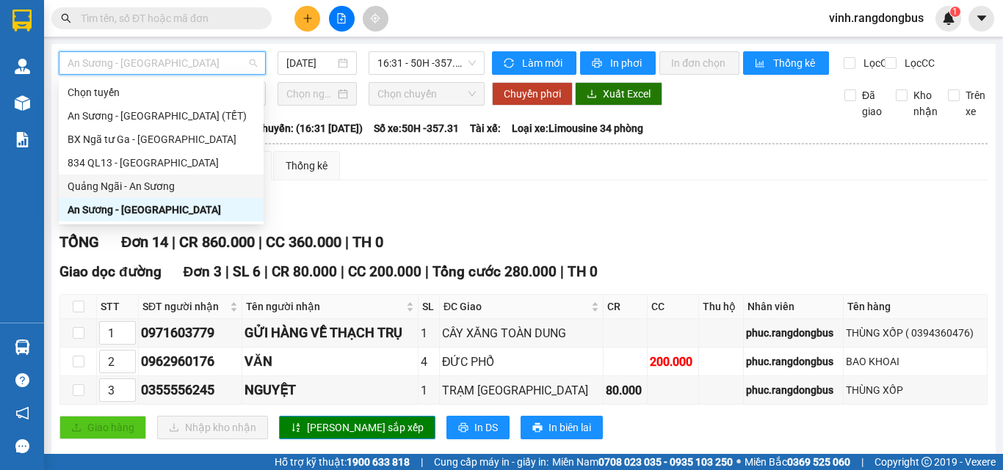
click at [159, 188] on div "Quảng Ngãi - An Sương" at bounding box center [161, 186] width 187 height 16
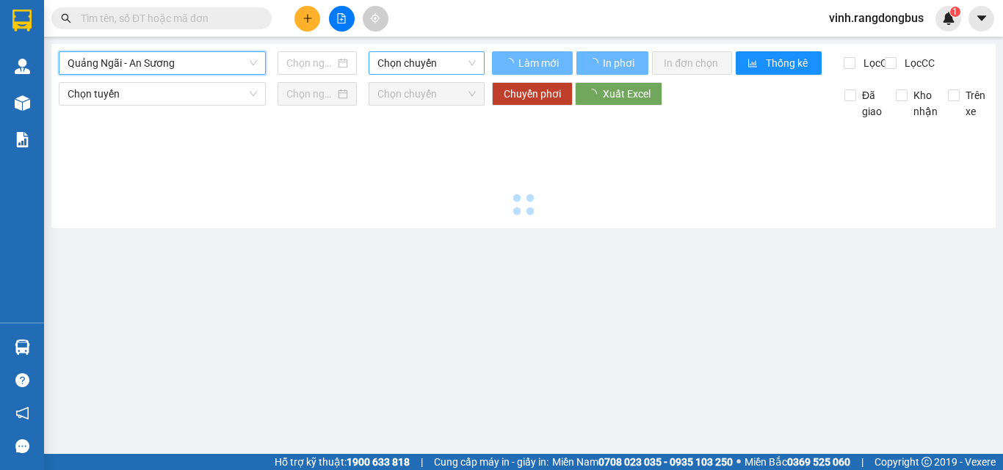
type input "14/08/2025"
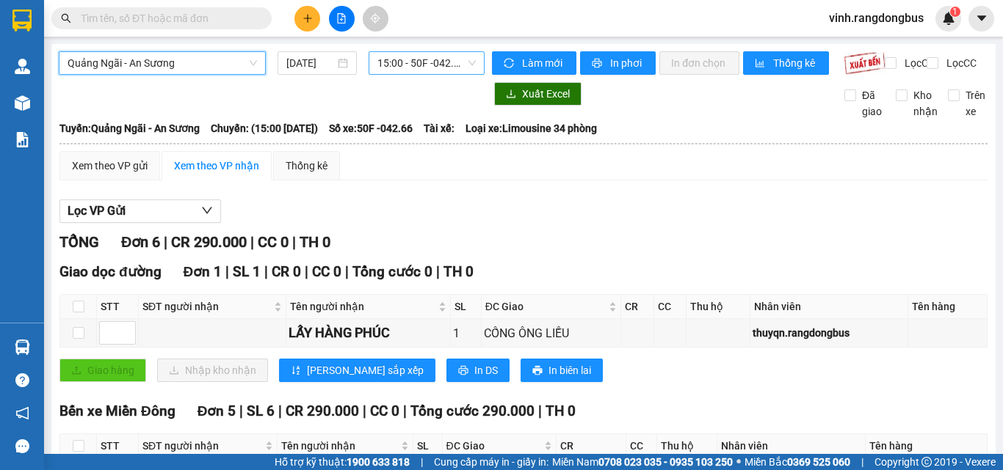
click at [447, 66] on span "15:00 - 50F -042.66" at bounding box center [426, 63] width 98 height 22
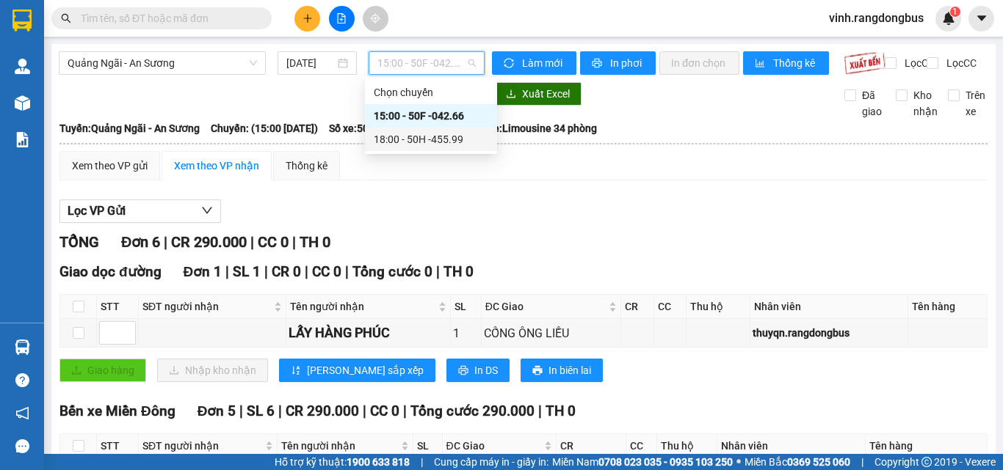
click at [455, 137] on div "18:00 - 50H -455.99" at bounding box center [431, 139] width 114 height 16
